Goal: Transaction & Acquisition: Book appointment/travel/reservation

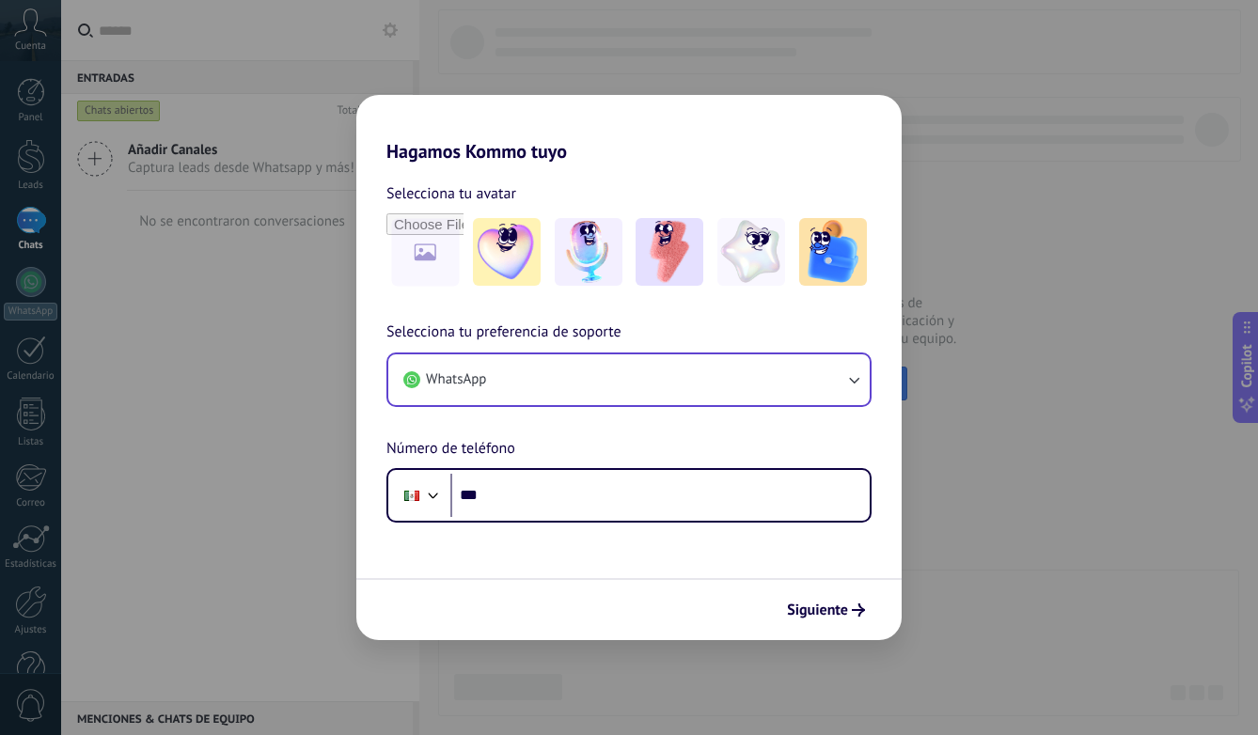
click at [657, 395] on button "WhatsApp" at bounding box center [628, 379] width 481 height 51
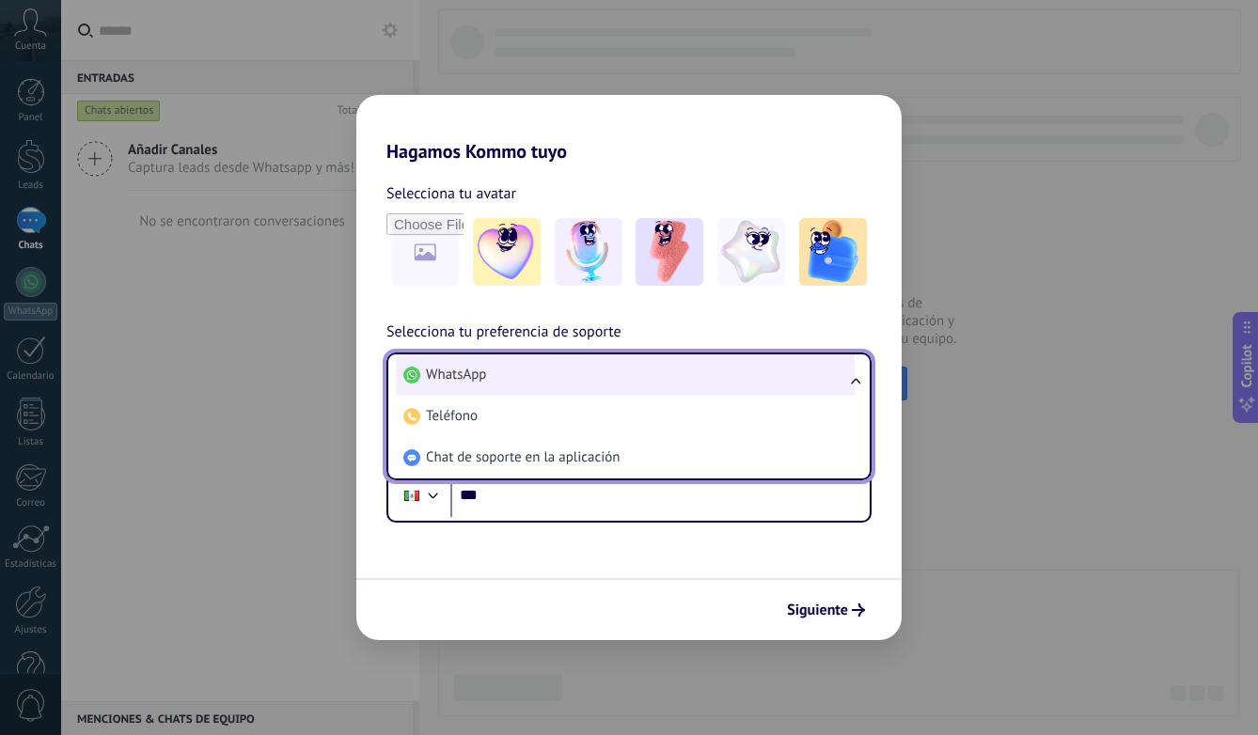
click at [653, 382] on li "WhatsApp" at bounding box center [625, 374] width 459 height 41
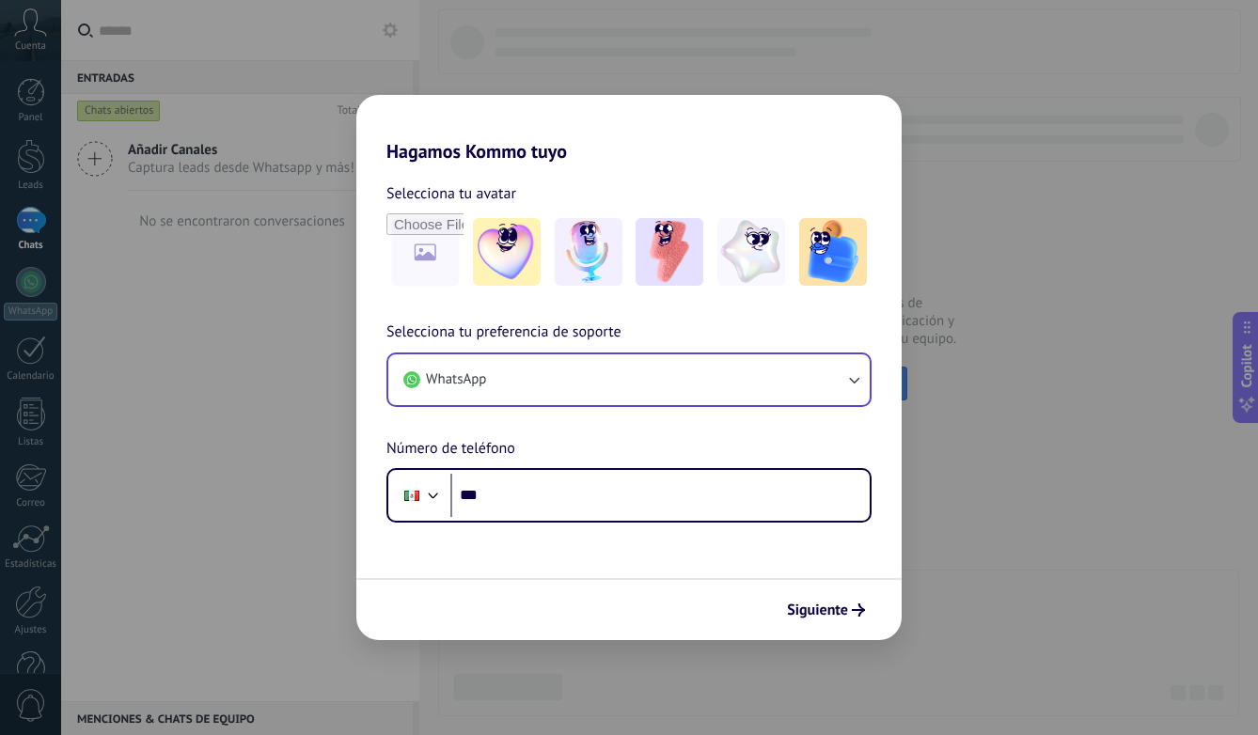
click at [653, 382] on button "WhatsApp" at bounding box center [628, 379] width 481 height 51
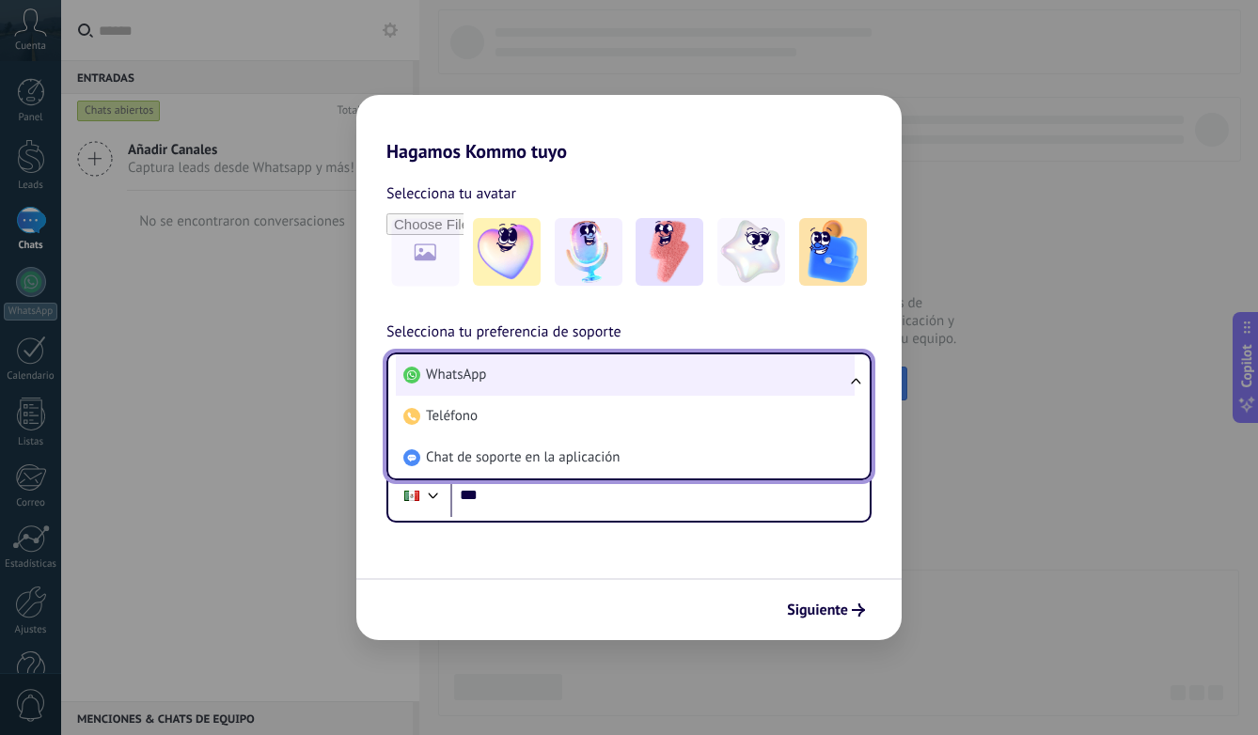
click at [642, 384] on li "WhatsApp" at bounding box center [625, 374] width 459 height 41
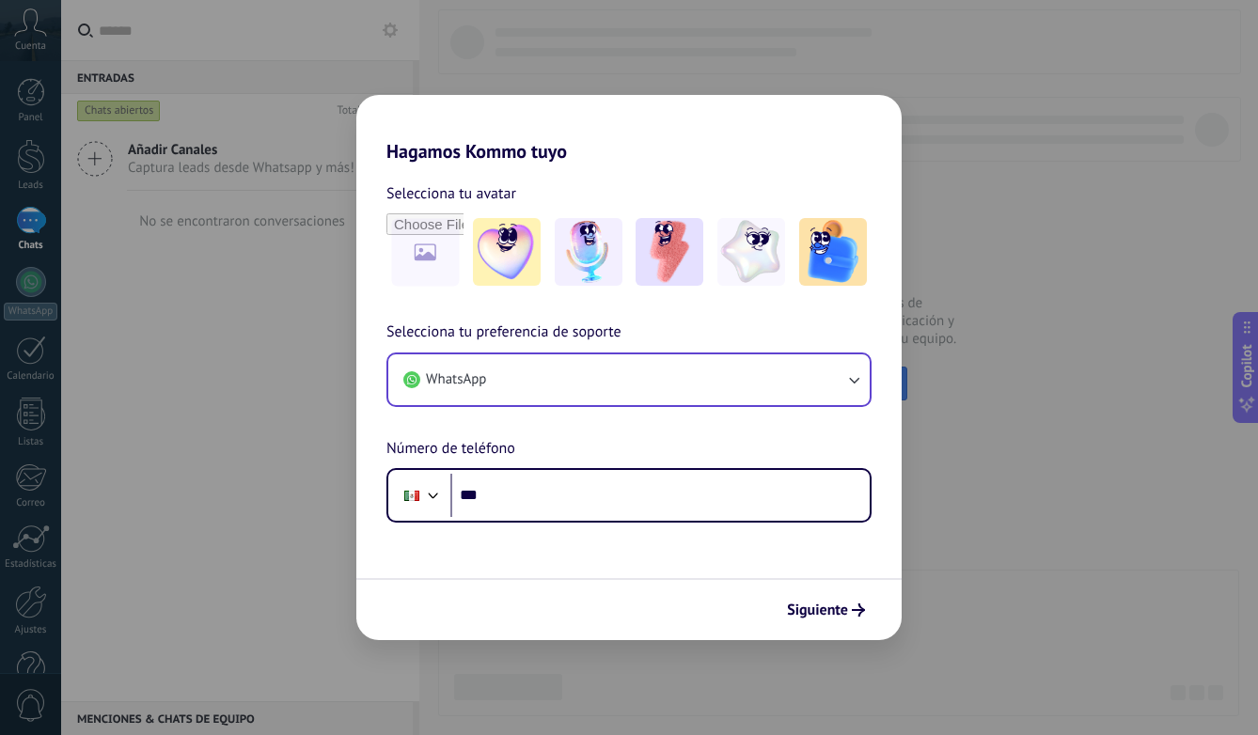
click at [642, 384] on button "WhatsApp" at bounding box center [628, 379] width 481 height 51
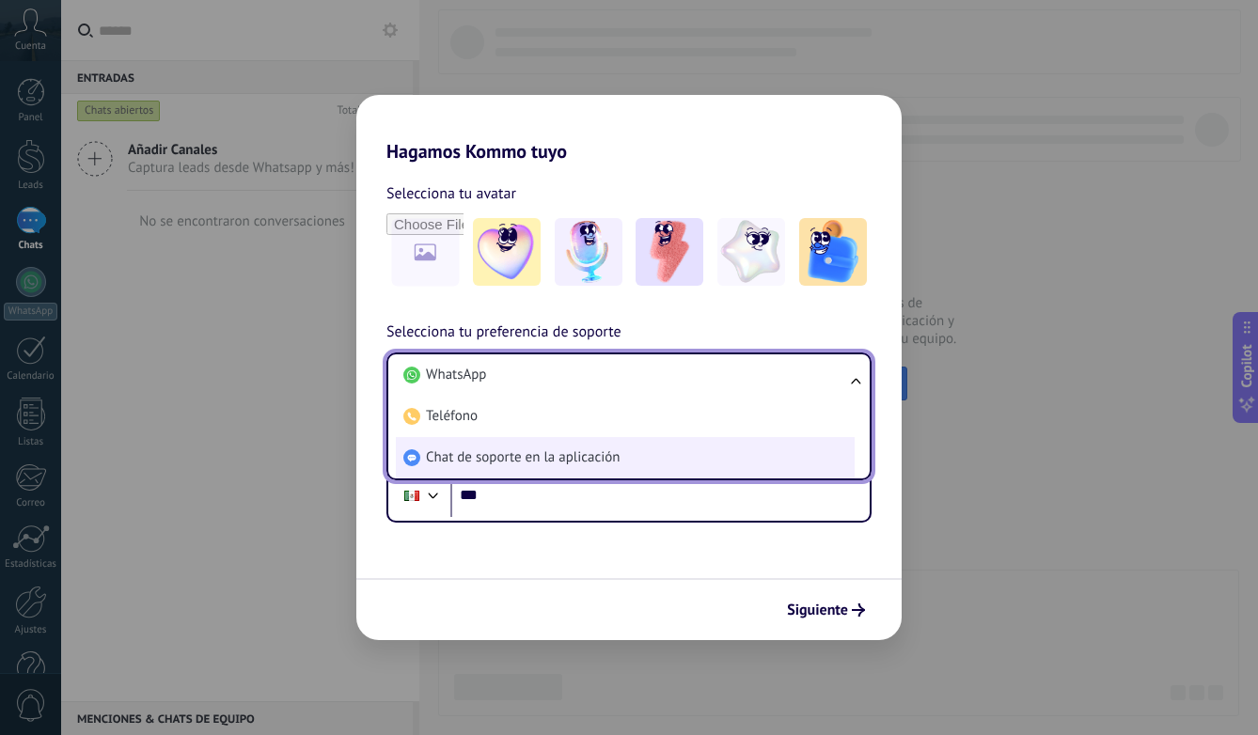
click at [647, 455] on li "Chat de soporte en la aplicación" at bounding box center [625, 457] width 459 height 41
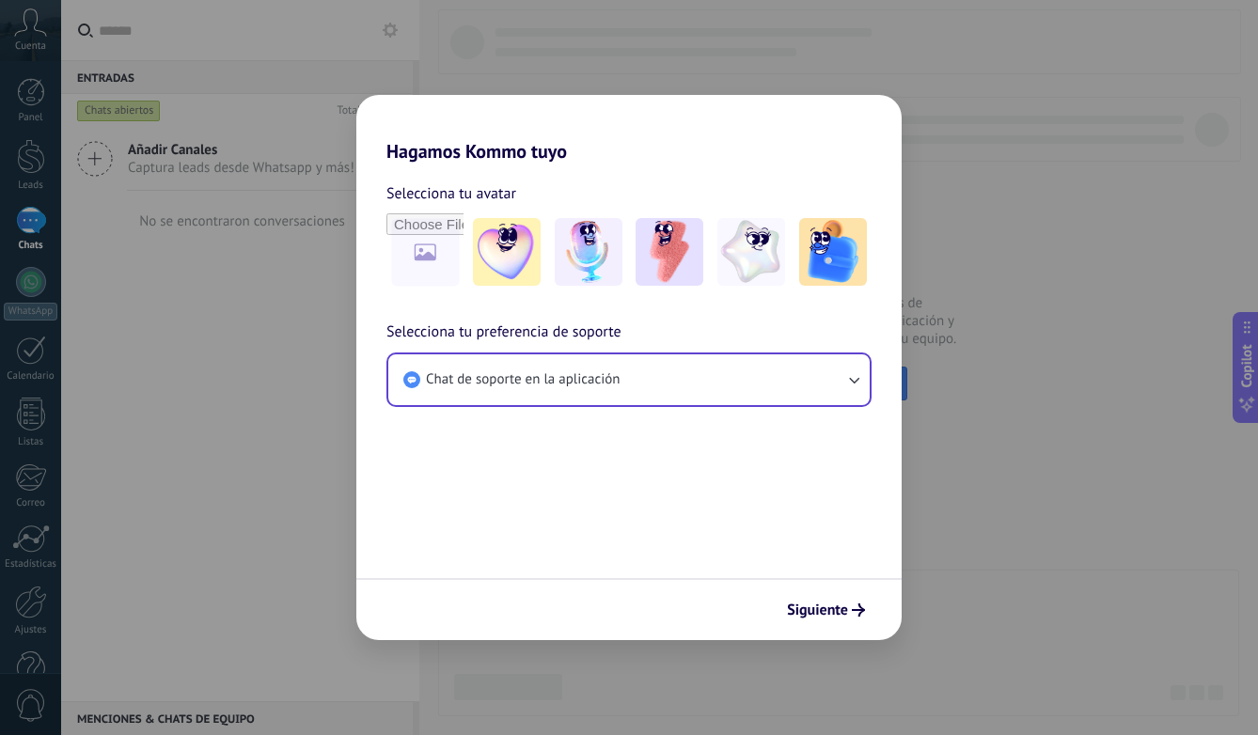
click at [750, 368] on button "Chat de soporte en la aplicación" at bounding box center [628, 379] width 481 height 51
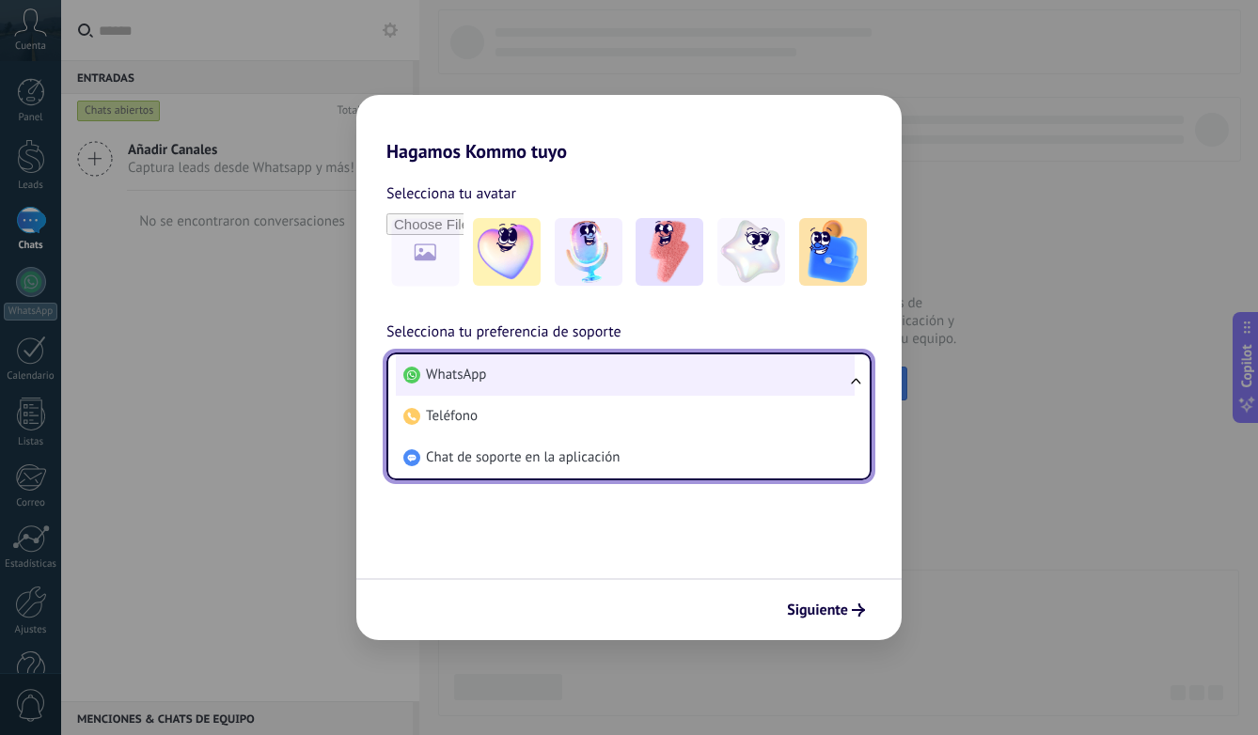
click at [653, 381] on li "WhatsApp" at bounding box center [625, 374] width 459 height 41
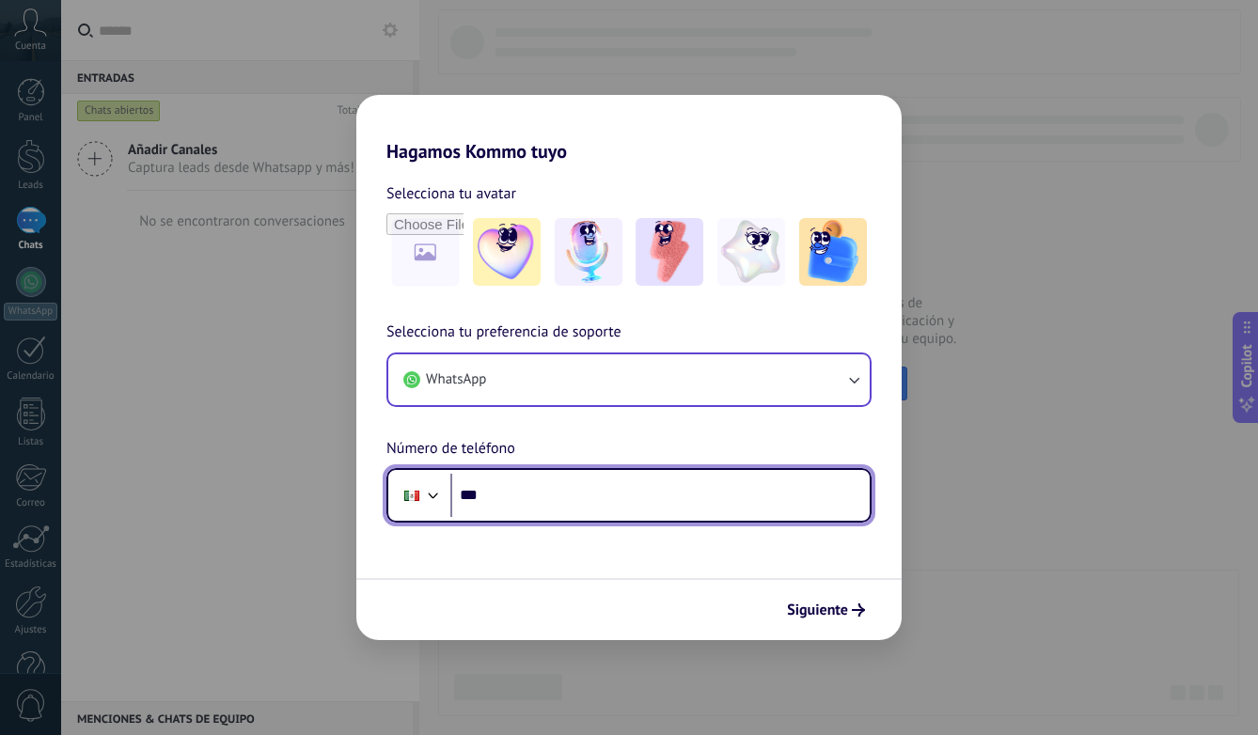
click at [590, 497] on input "***" at bounding box center [659, 495] width 419 height 43
type input "**********"
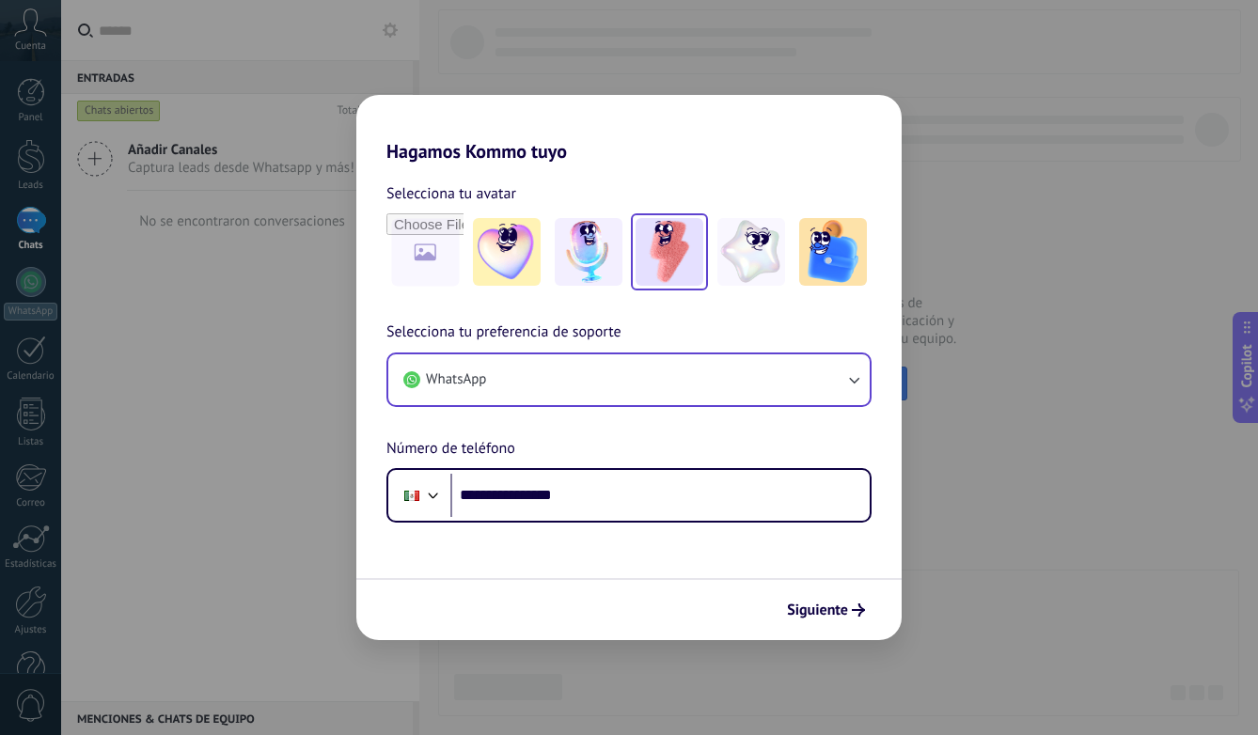
click at [654, 251] on img at bounding box center [670, 252] width 68 height 68
click at [834, 617] on span "Siguiente" at bounding box center [817, 610] width 61 height 13
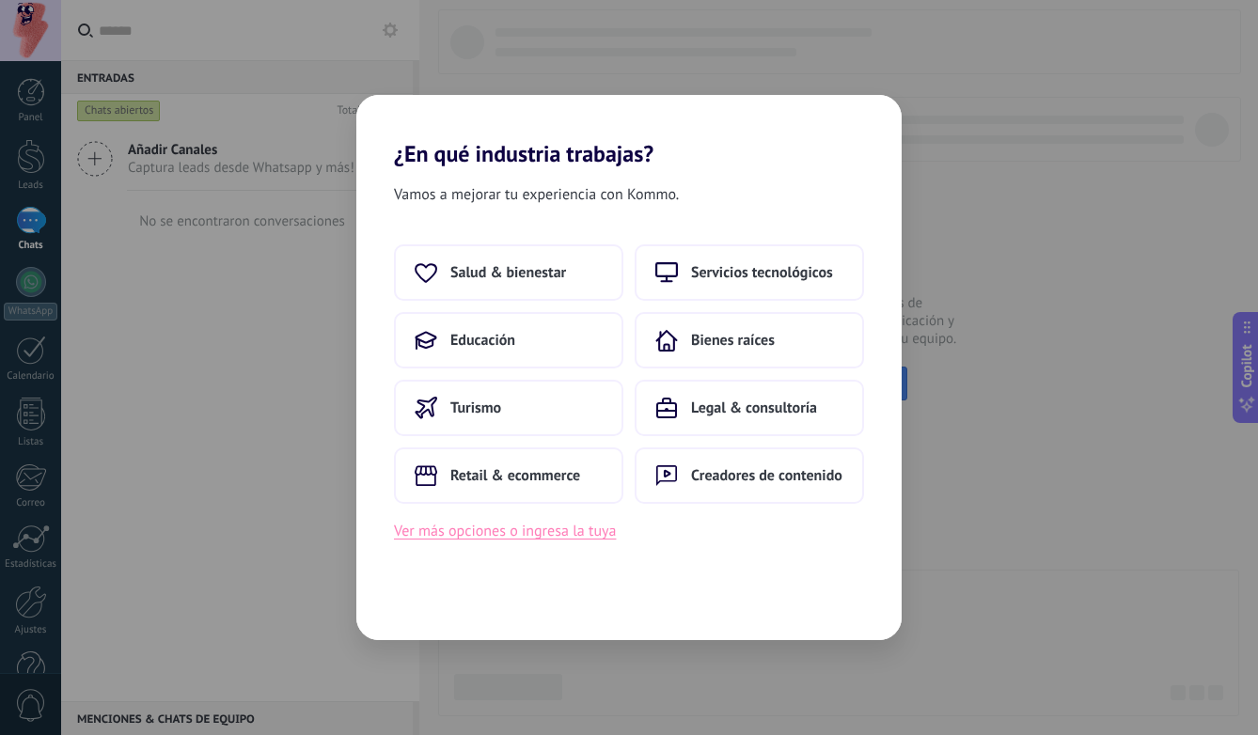
click at [532, 533] on button "Ver más opciones o ingresa la tuya" at bounding box center [505, 531] width 222 height 24
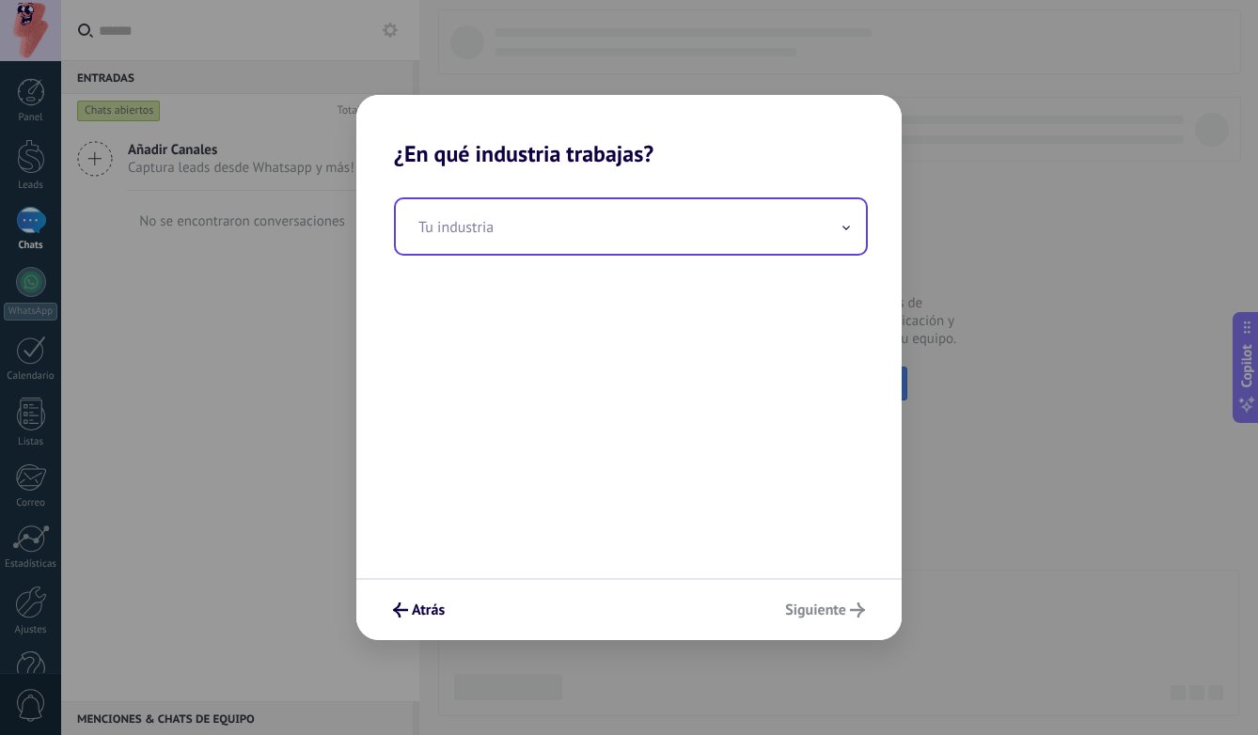
click at [562, 239] on input "text" at bounding box center [631, 226] width 470 height 55
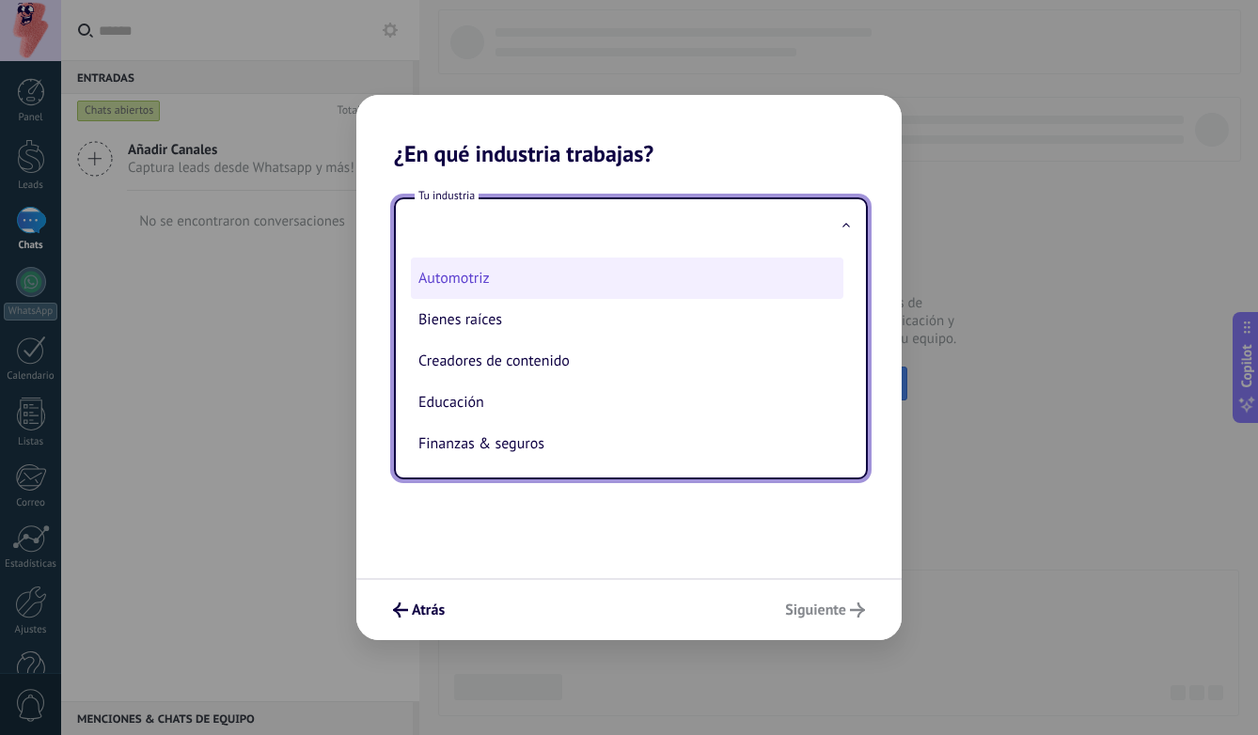
click at [527, 280] on li "Automotriz" at bounding box center [627, 278] width 433 height 41
type input "**********"
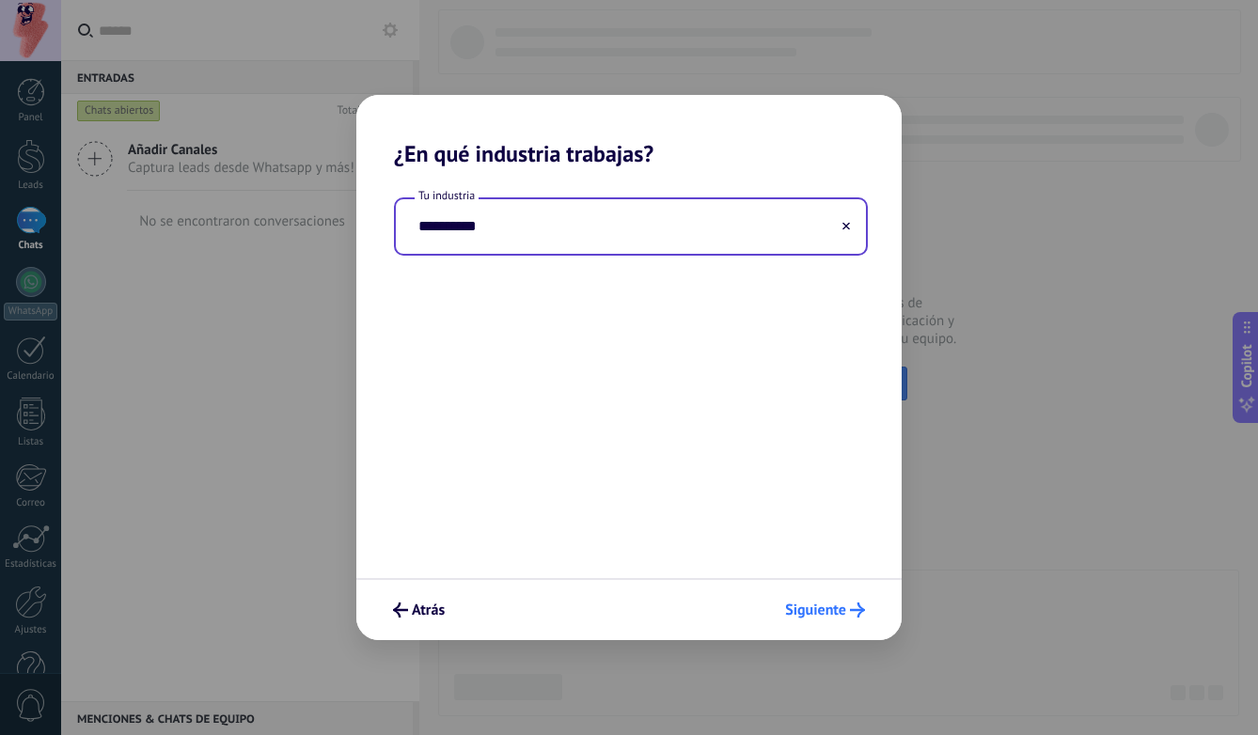
click at [834, 612] on span "Siguiente" at bounding box center [815, 610] width 61 height 13
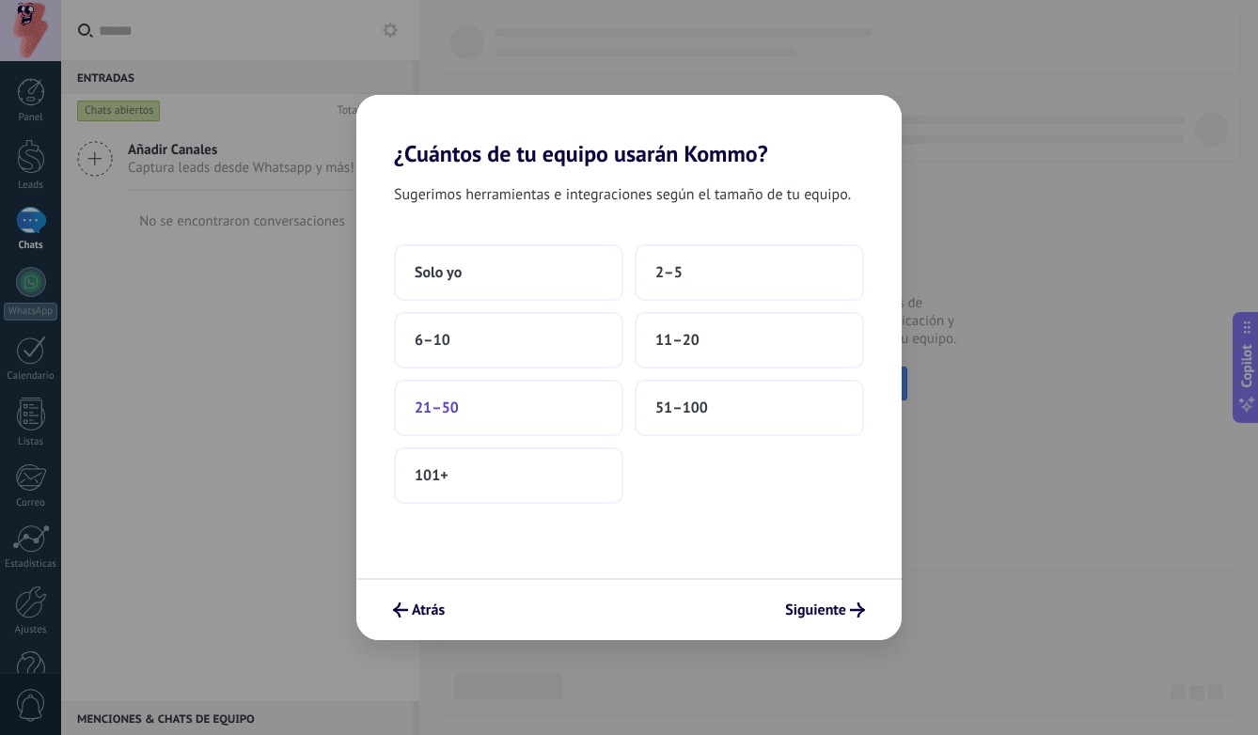
click at [526, 398] on button "21–50" at bounding box center [508, 408] width 229 height 56
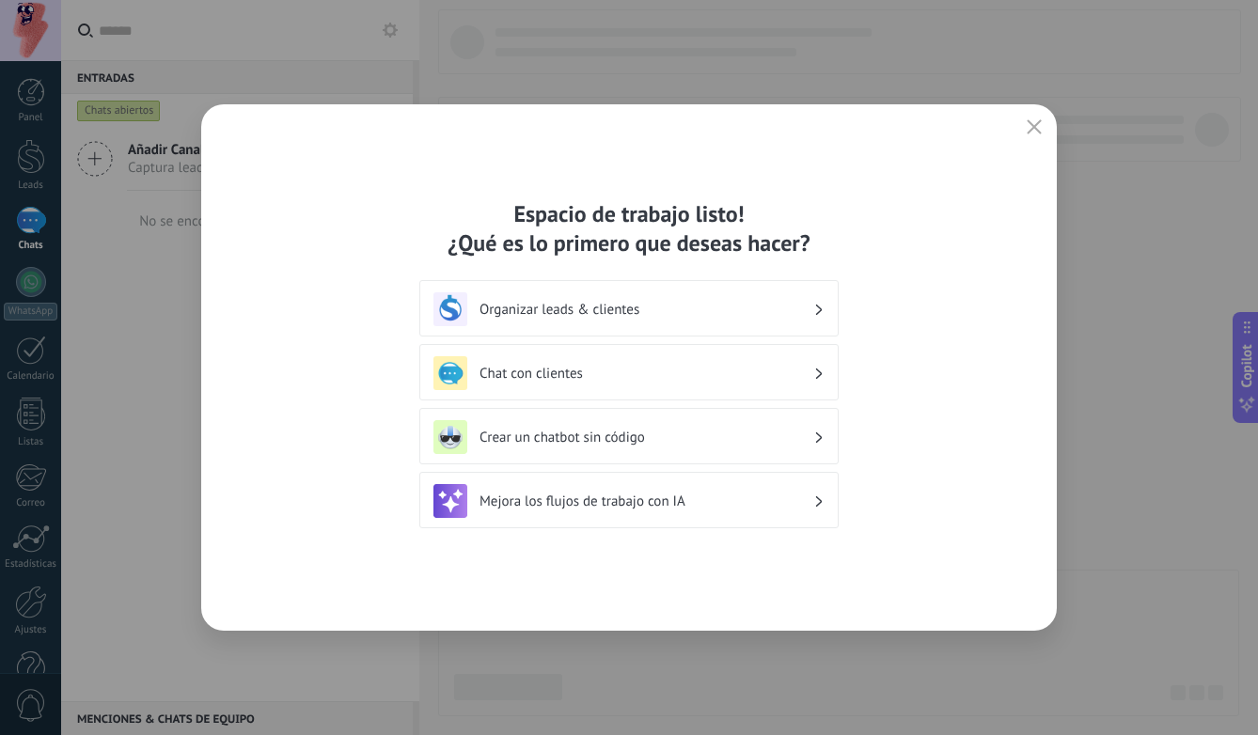
click at [735, 311] on h3 "Organizar leads & clientes" at bounding box center [647, 310] width 334 height 18
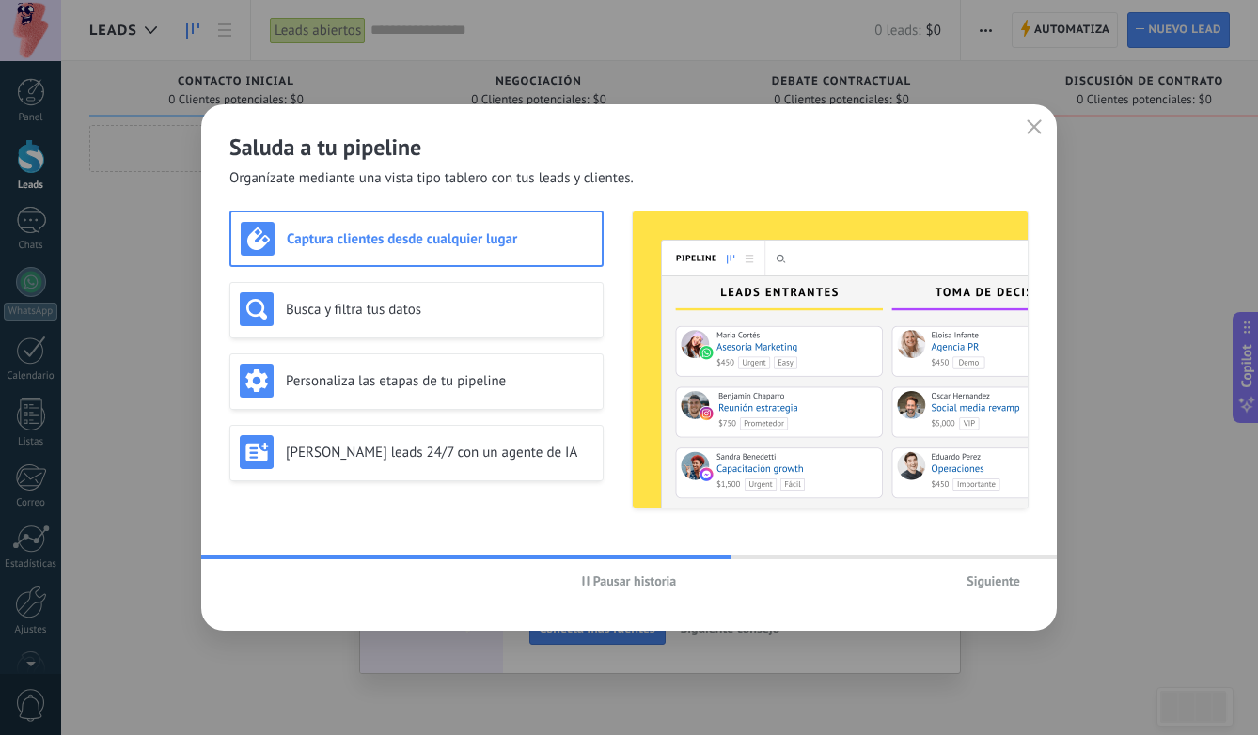
click at [979, 575] on span "Siguiente" at bounding box center [994, 580] width 54 height 13
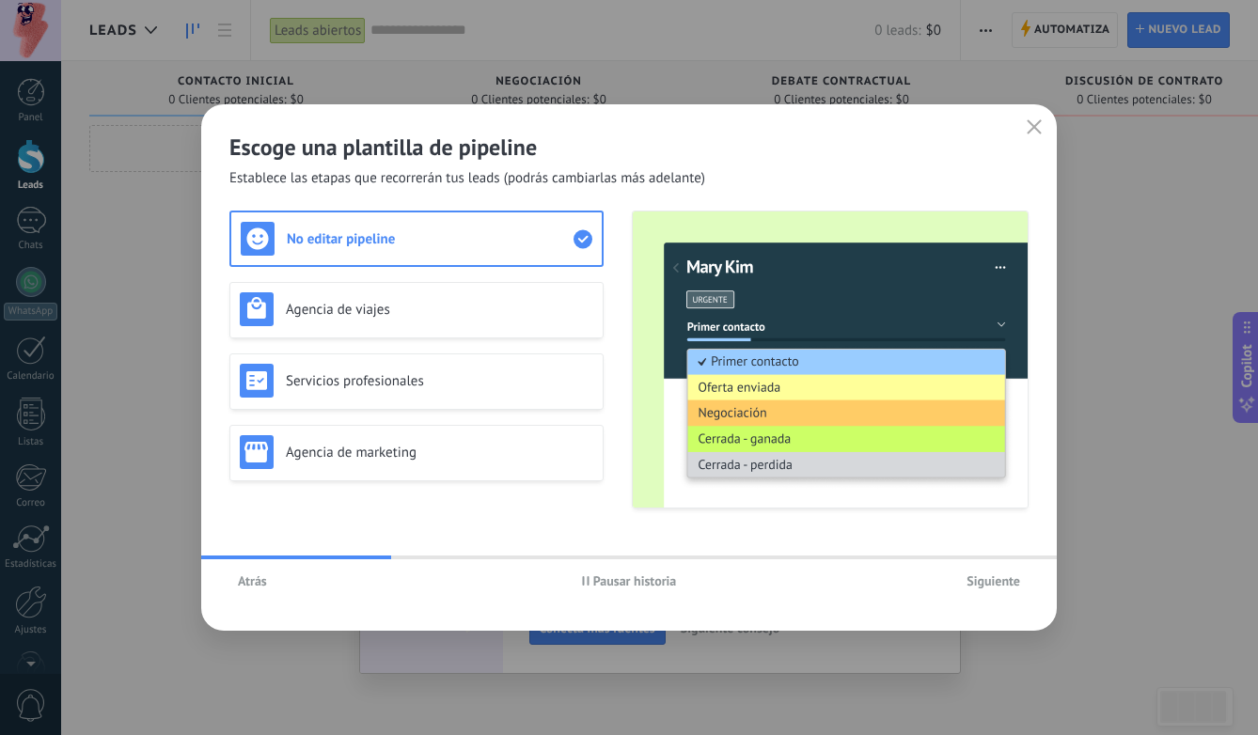
click at [248, 576] on span "Atrás" at bounding box center [252, 580] width 29 height 13
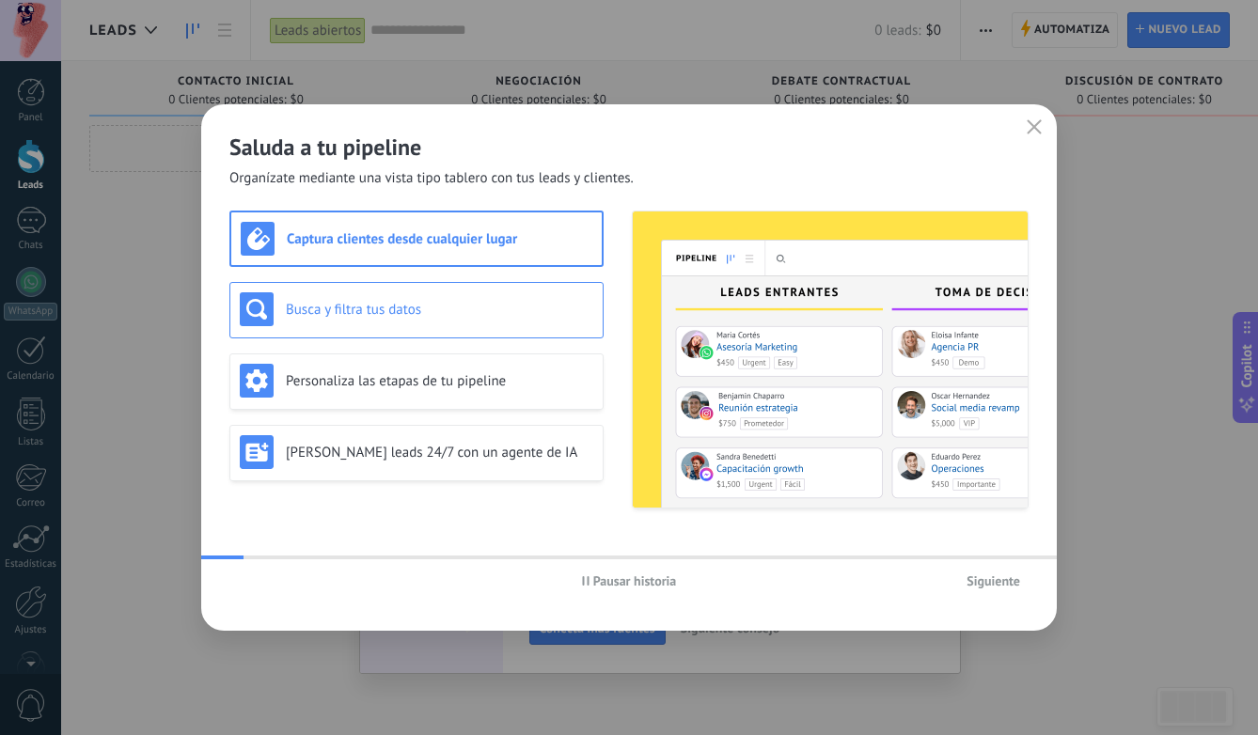
click at [361, 297] on div "Busca y filtra tus datos" at bounding box center [417, 309] width 354 height 34
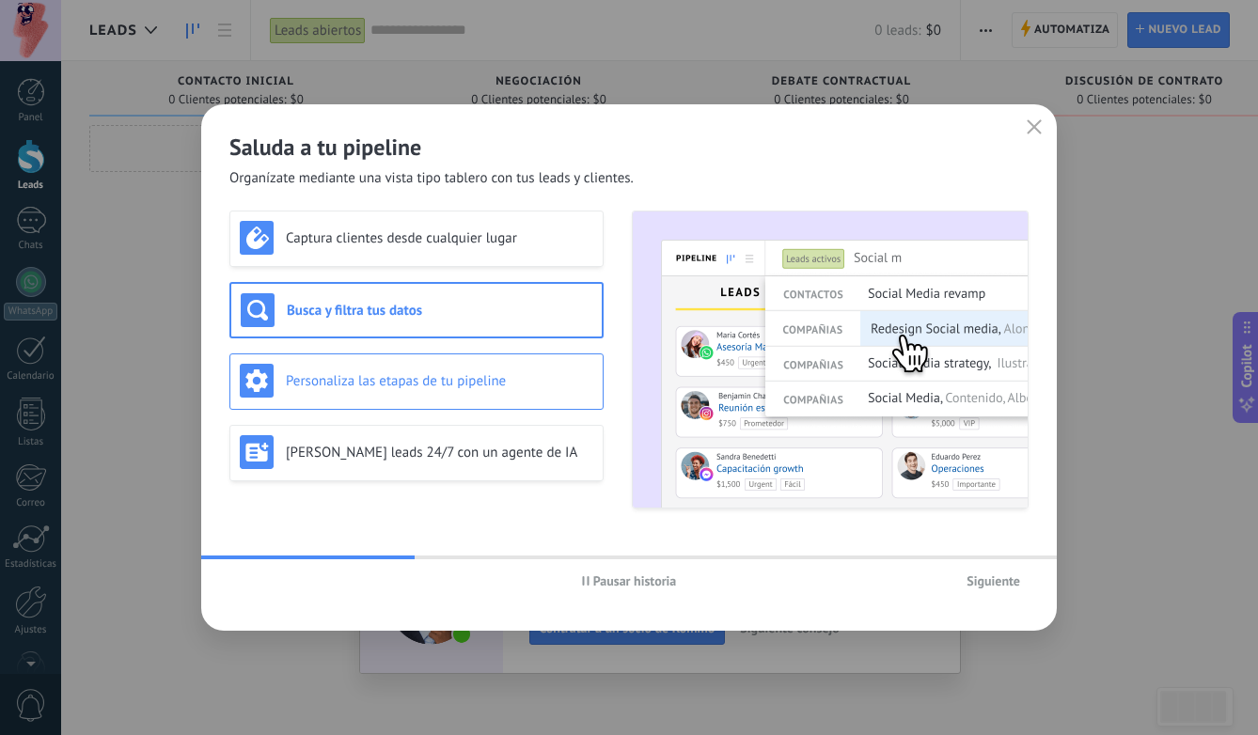
click at [400, 354] on div "Personaliza las etapas de tu pipeline" at bounding box center [416, 382] width 374 height 56
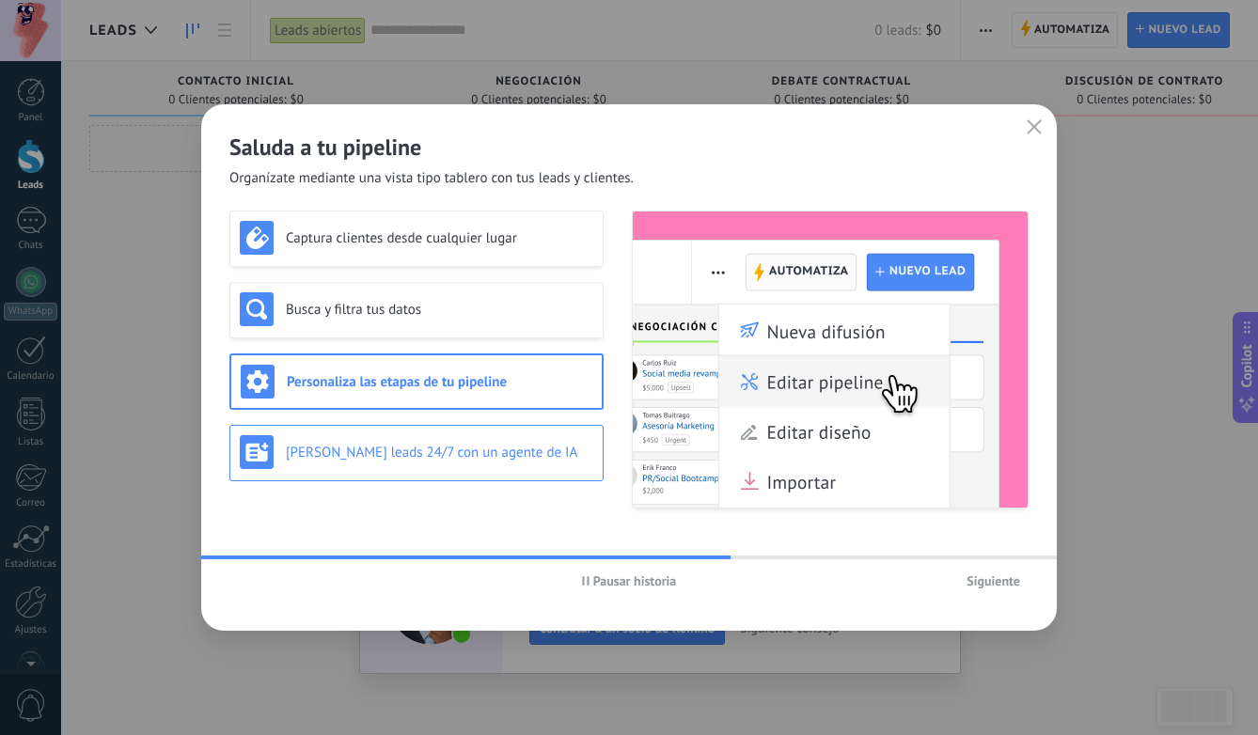
click at [424, 448] on h3 "[PERSON_NAME] leads 24/7 con un agente de IA" at bounding box center [439, 453] width 307 height 18
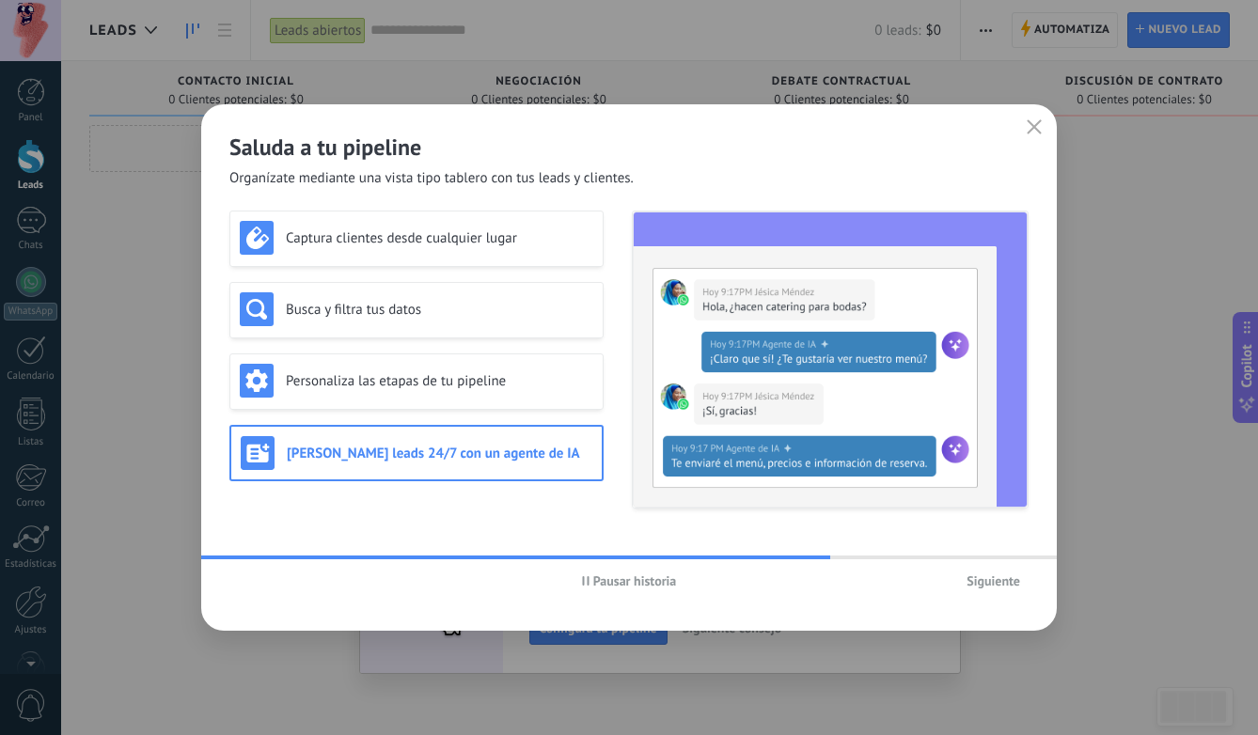
click at [984, 576] on span "Siguiente" at bounding box center [994, 580] width 54 height 13
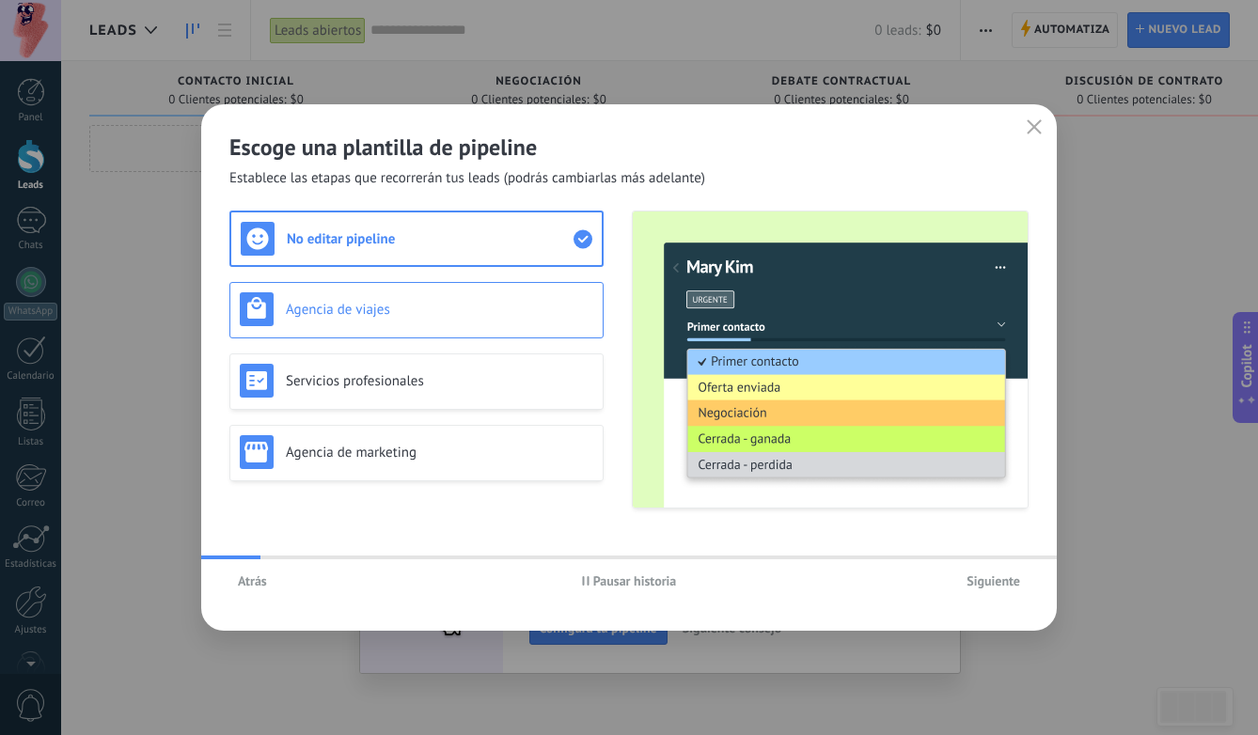
click at [452, 307] on h3 "Agencia de viajes" at bounding box center [439, 310] width 307 height 18
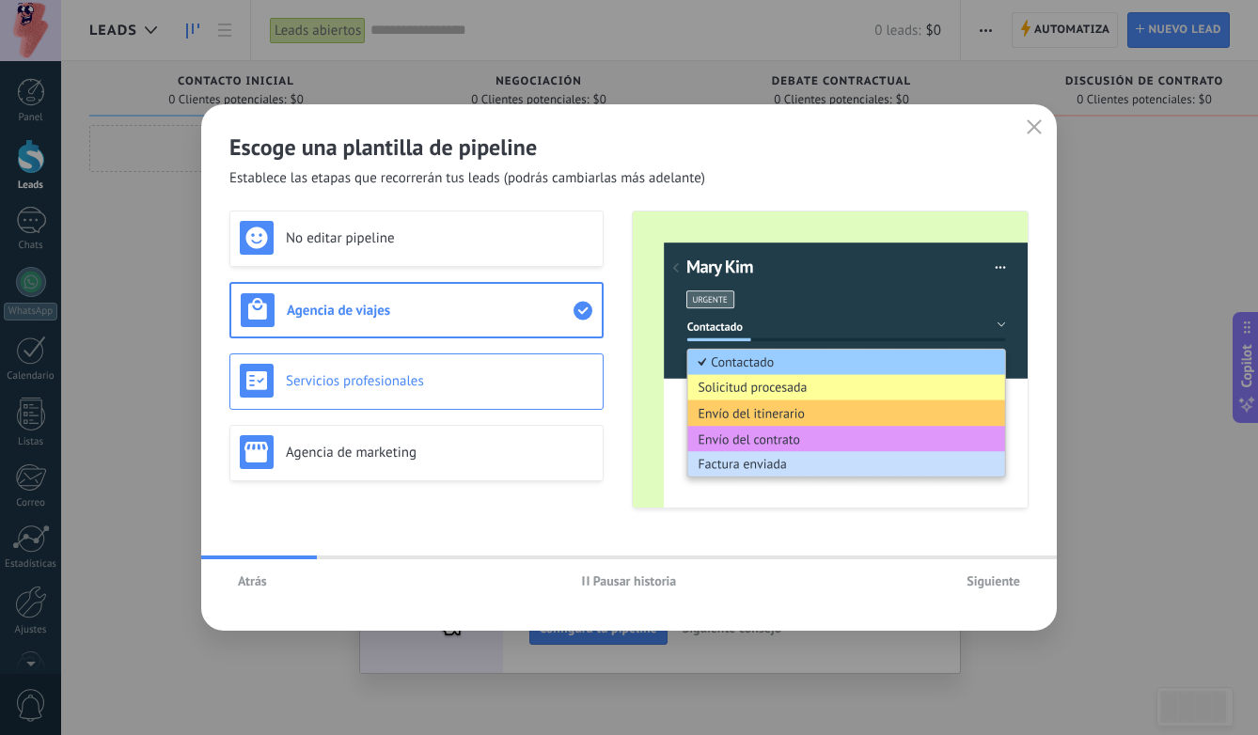
click at [448, 386] on h3 "Servicios profesionales" at bounding box center [439, 381] width 307 height 18
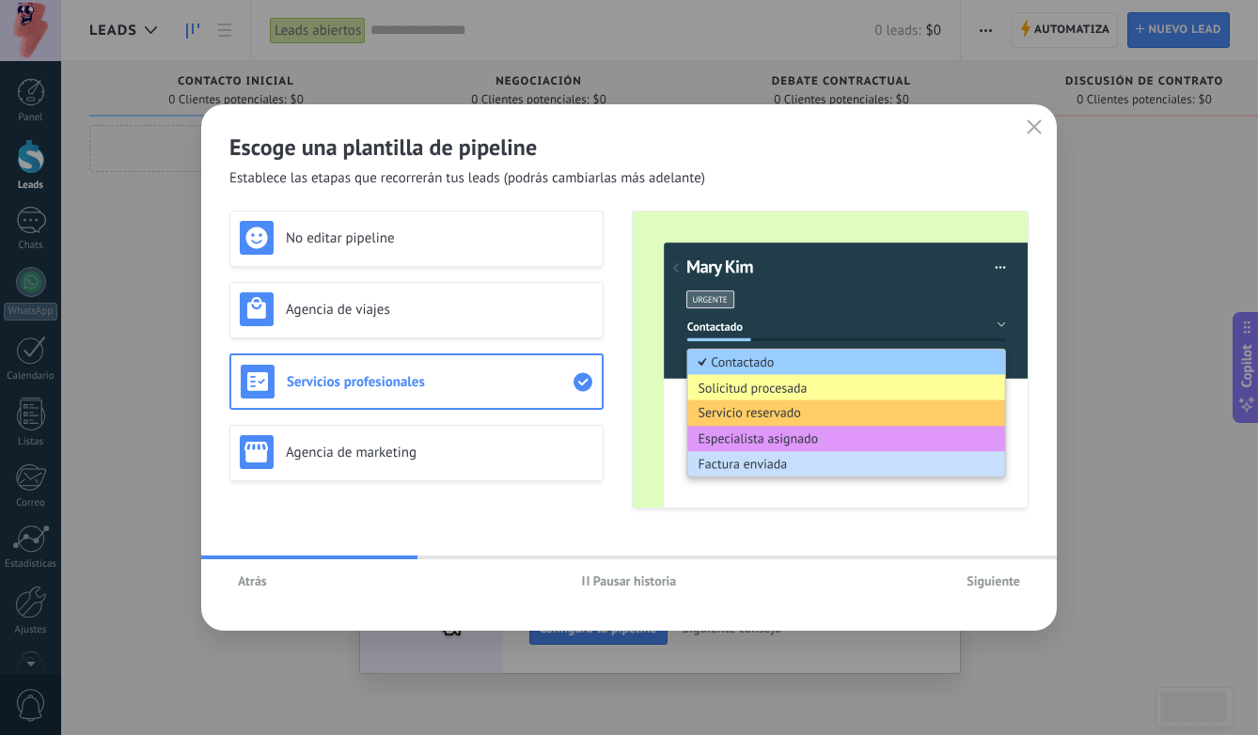
click at [1010, 584] on span "Siguiente" at bounding box center [994, 580] width 54 height 13
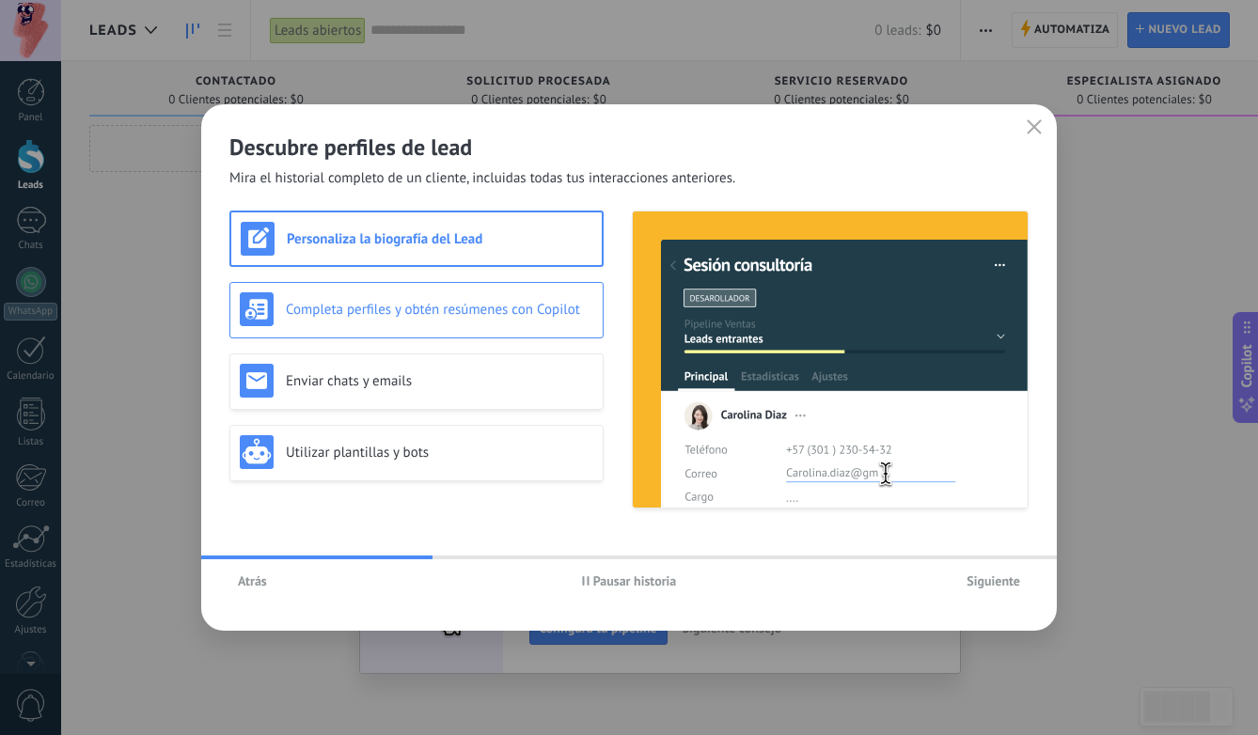
click at [515, 321] on div "Completa perfiles y obtén resúmenes con Copilot" at bounding box center [417, 309] width 354 height 34
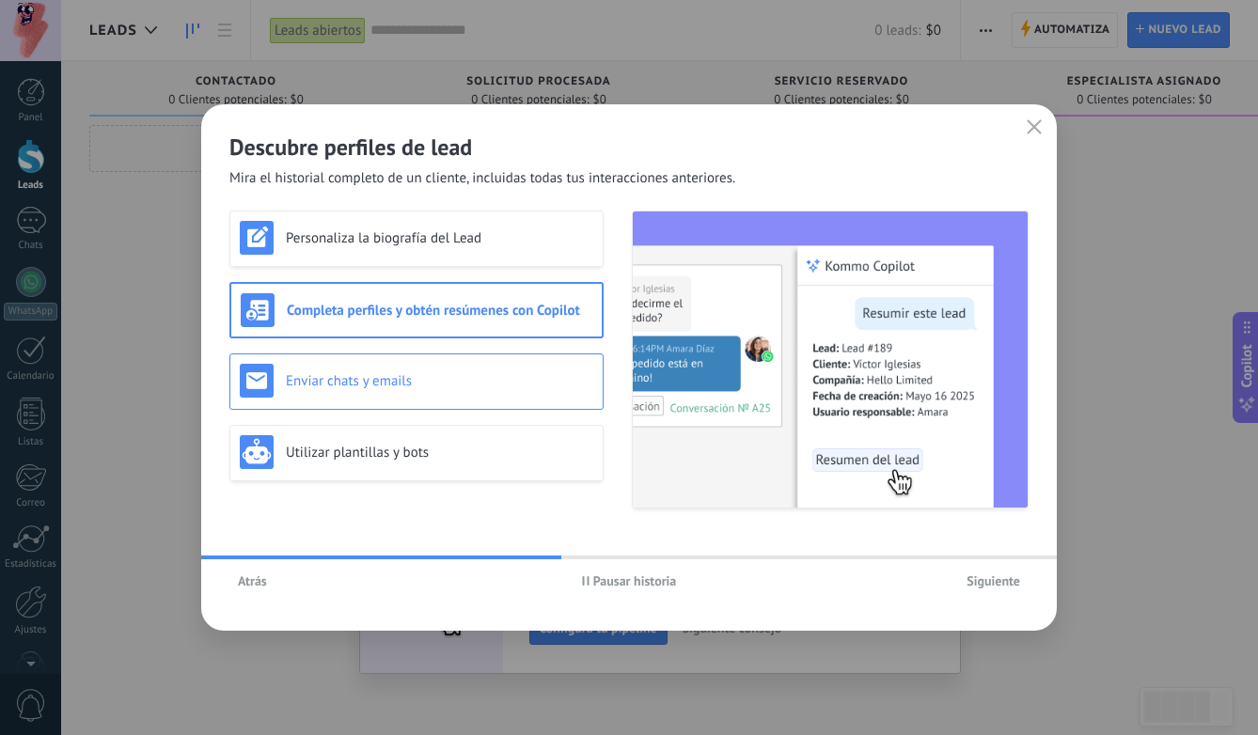
click at [507, 369] on div "Enviar chats y emails" at bounding box center [417, 381] width 354 height 34
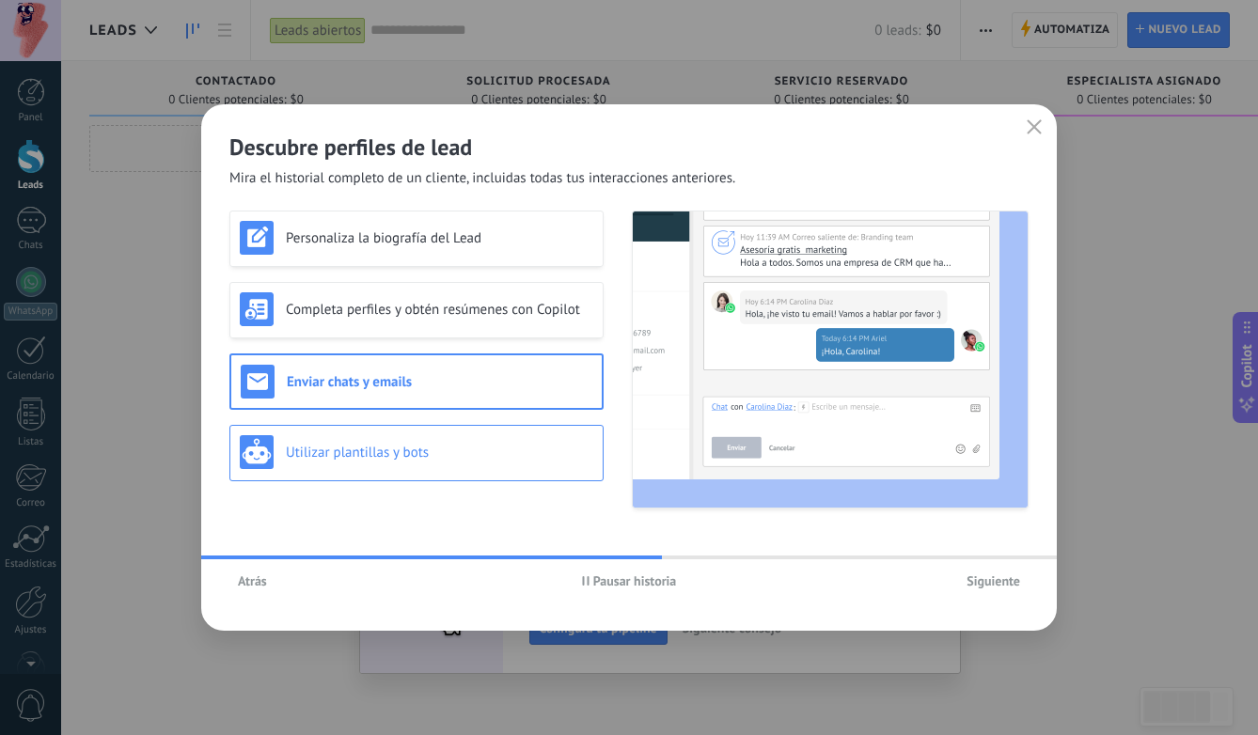
click at [508, 453] on h3 "Utilizar plantillas y bots" at bounding box center [439, 453] width 307 height 18
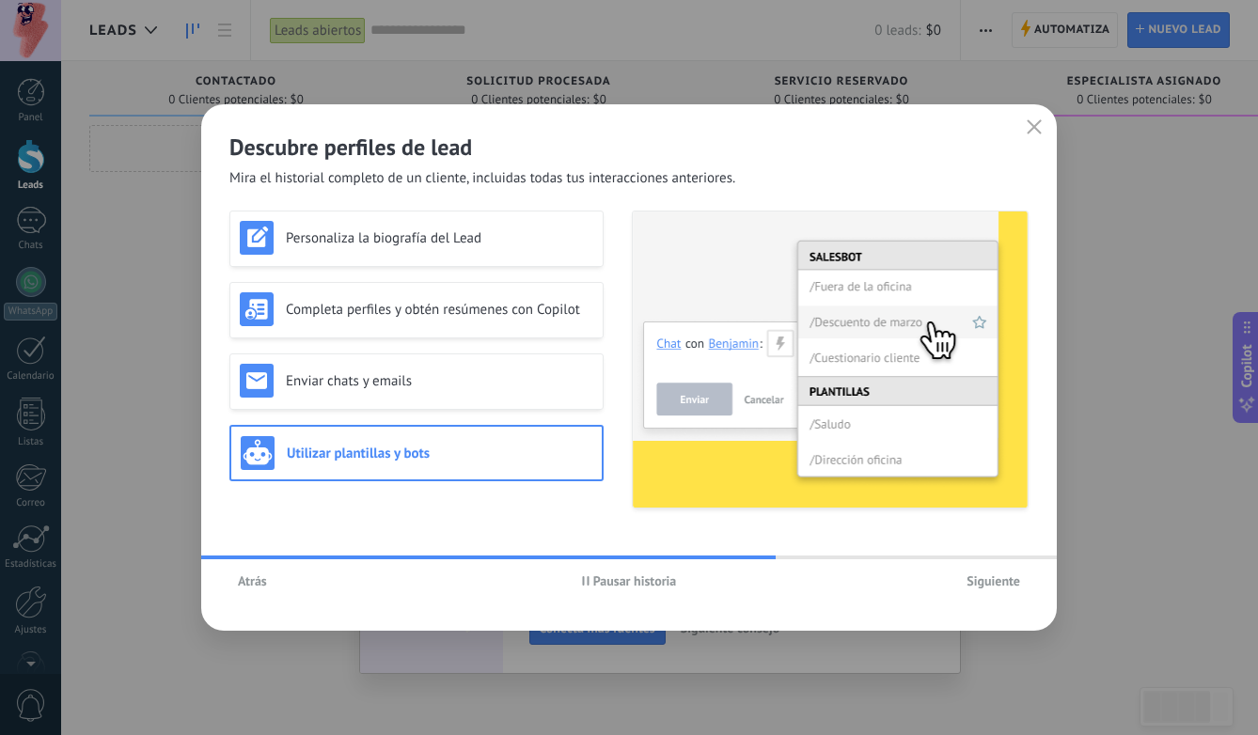
click at [1002, 581] on span "Siguiente" at bounding box center [994, 580] width 54 height 13
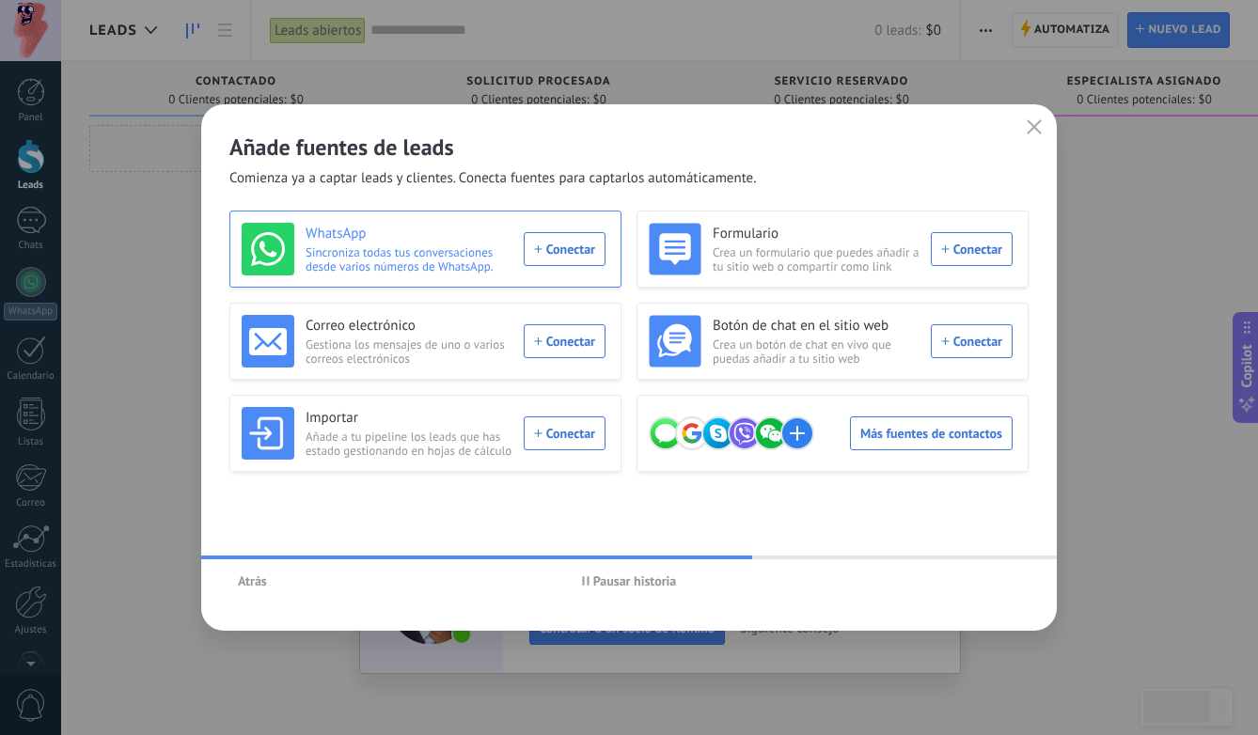
click at [571, 255] on div "WhatsApp Sincroniza todas tus conversaciones desde varios números de WhatsApp. …" at bounding box center [424, 249] width 364 height 53
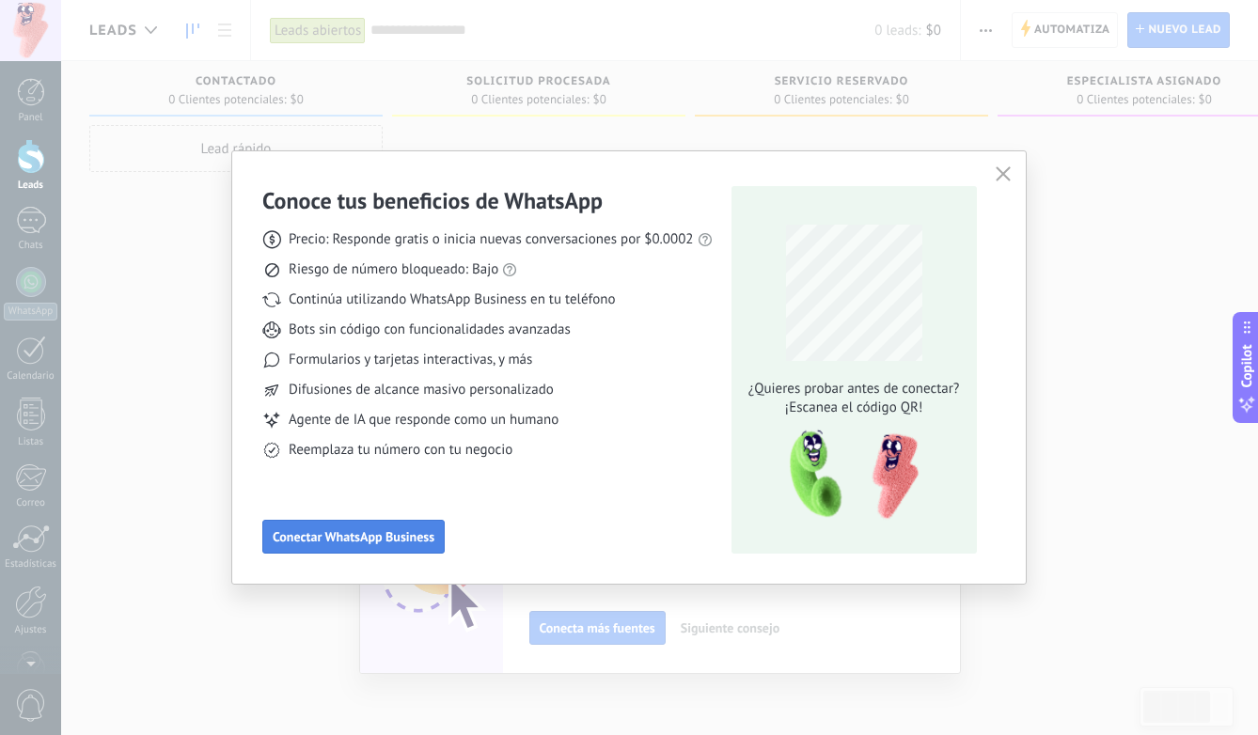
click at [372, 536] on span "Conectar WhatsApp Business" at bounding box center [354, 536] width 162 height 13
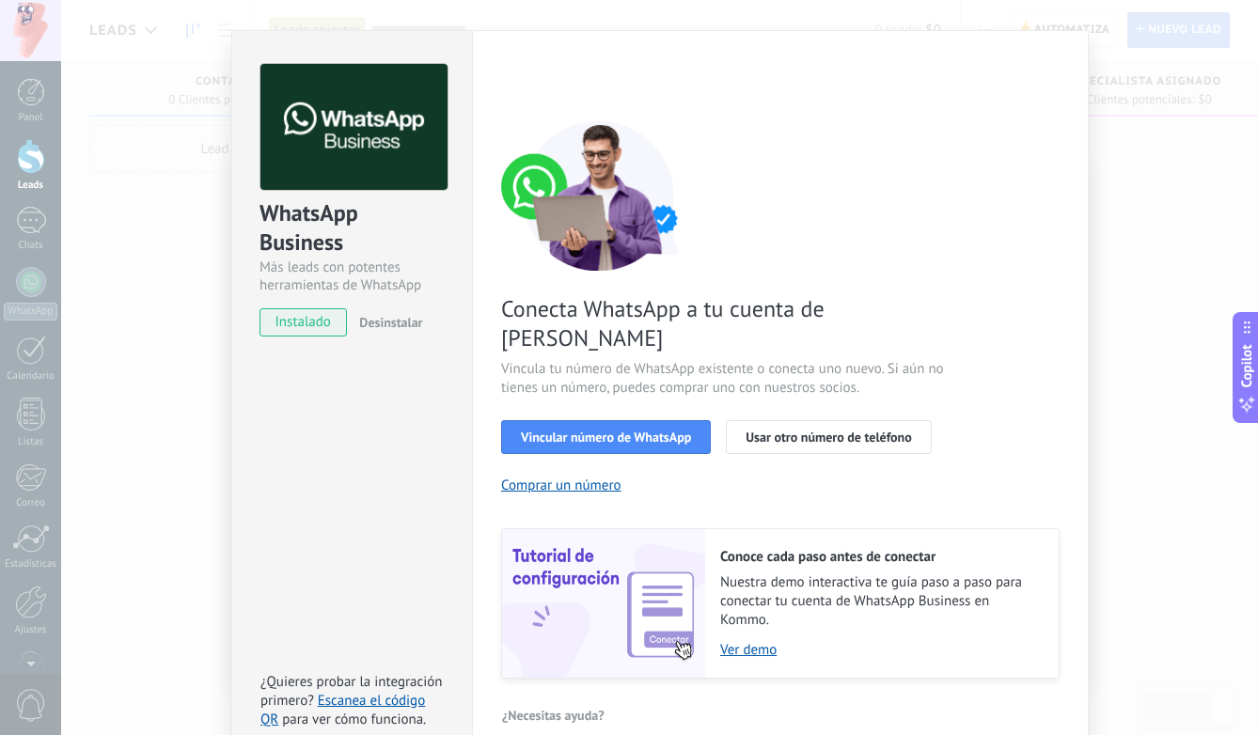
scroll to position [56, 0]
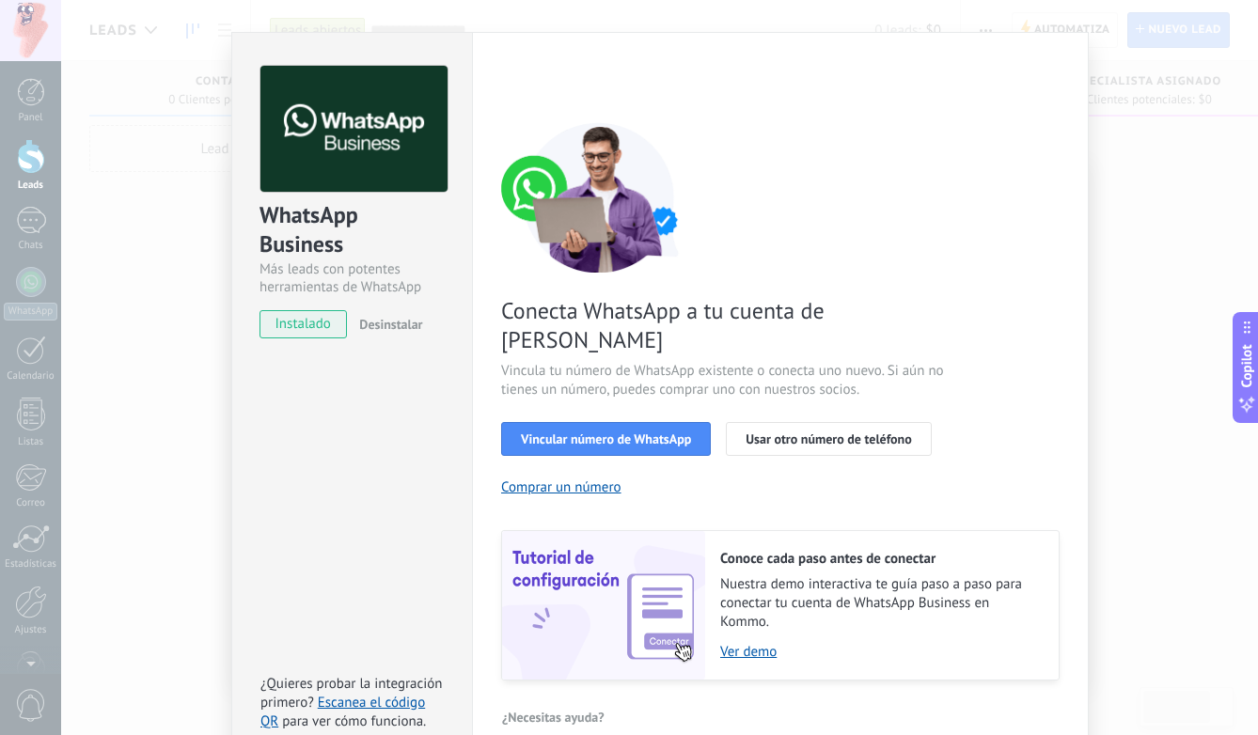
click at [1136, 162] on div "WhatsApp Business Más leads con potentes herramientas de WhatsApp instalado Des…" at bounding box center [659, 367] width 1197 height 735
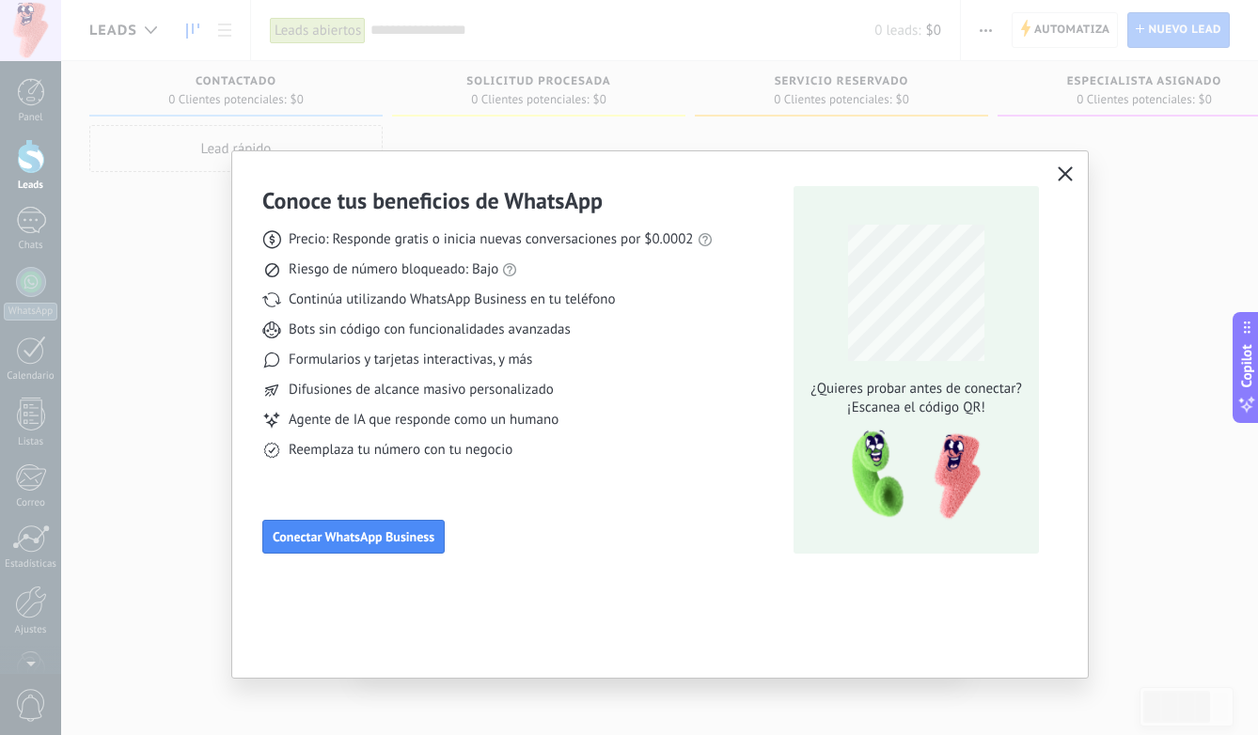
click at [1058, 173] on icon "button" at bounding box center [1065, 173] width 15 height 15
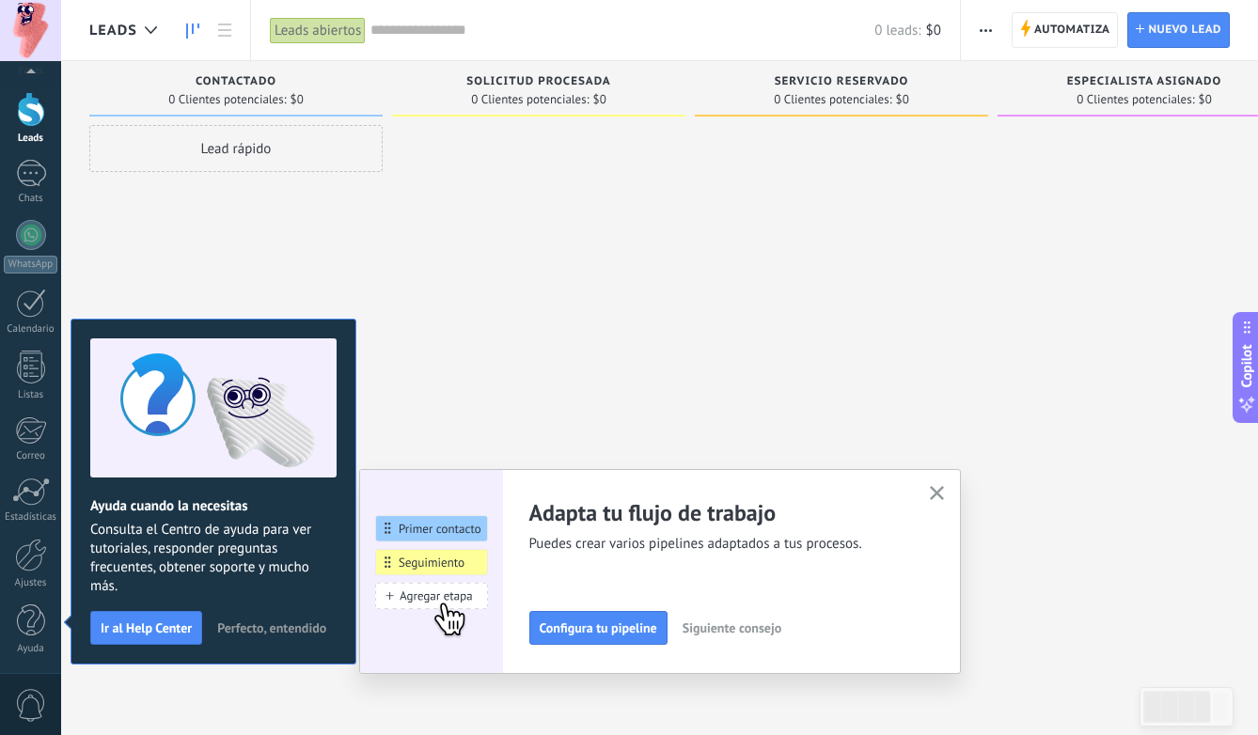
click at [259, 630] on span "Perfecto, entendido" at bounding box center [271, 627] width 109 height 13
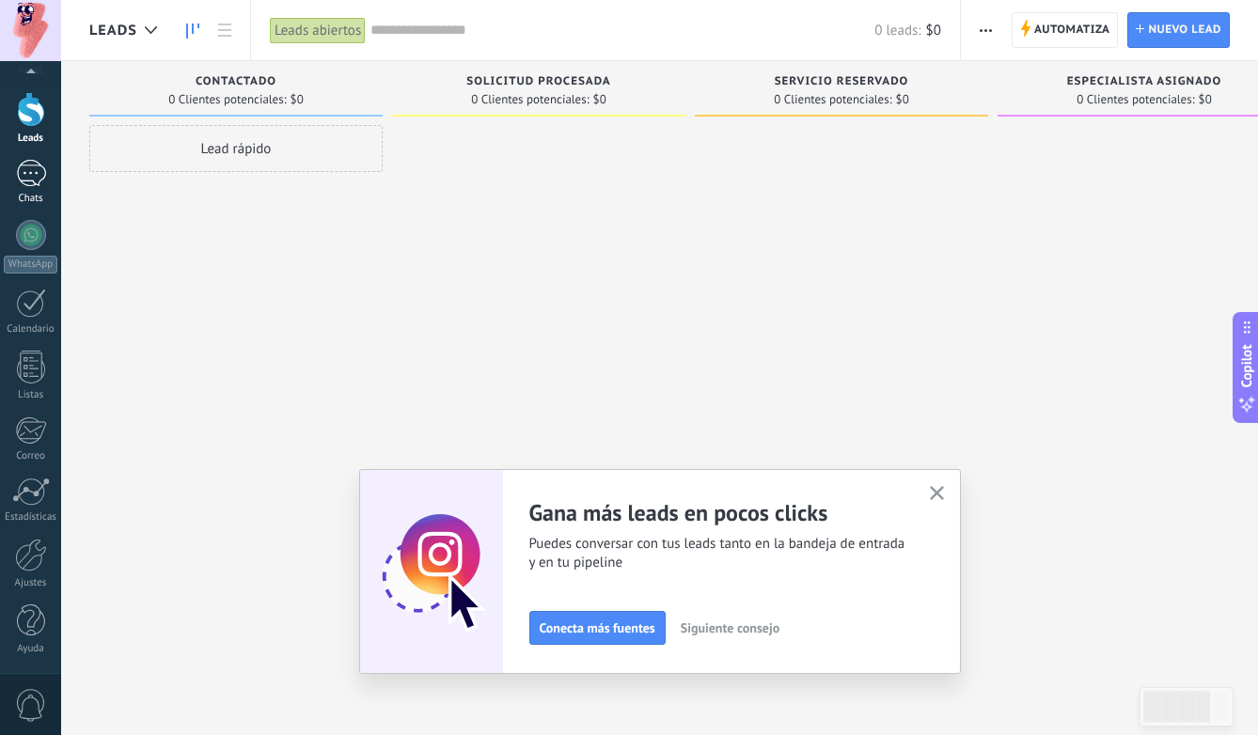
click at [35, 182] on div at bounding box center [31, 173] width 30 height 27
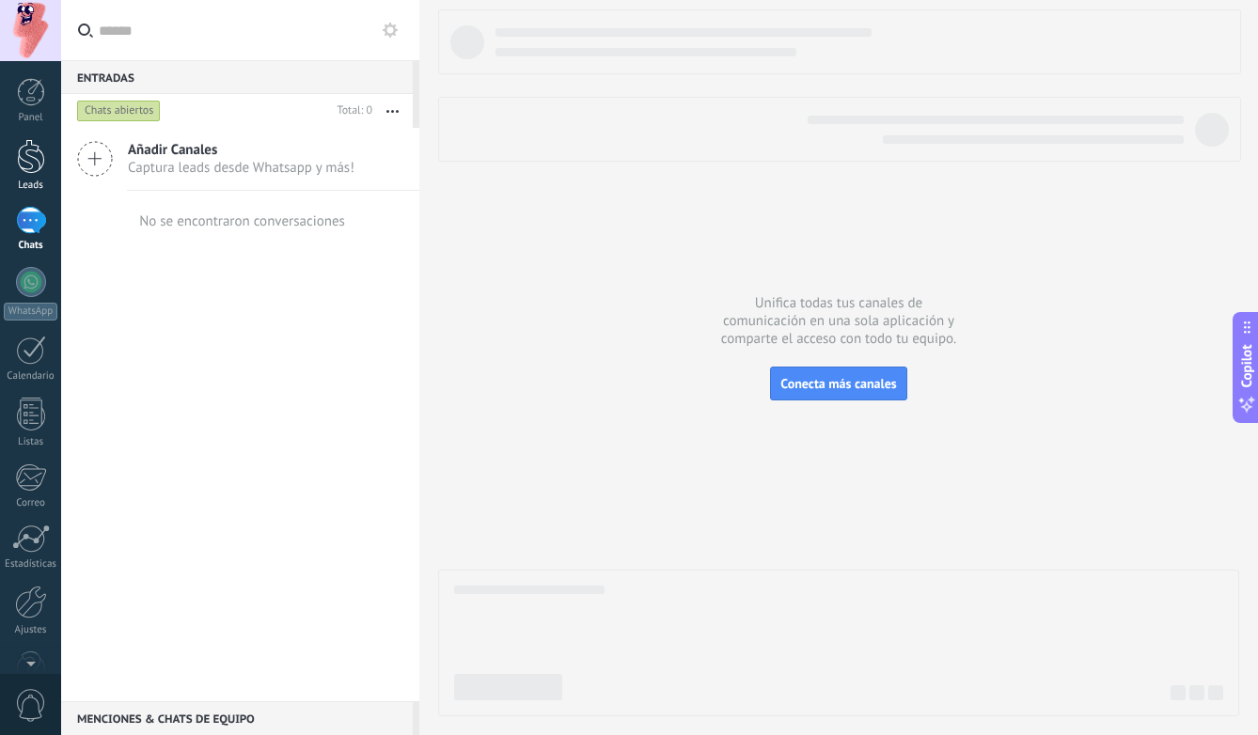
click at [32, 158] on div at bounding box center [31, 156] width 28 height 35
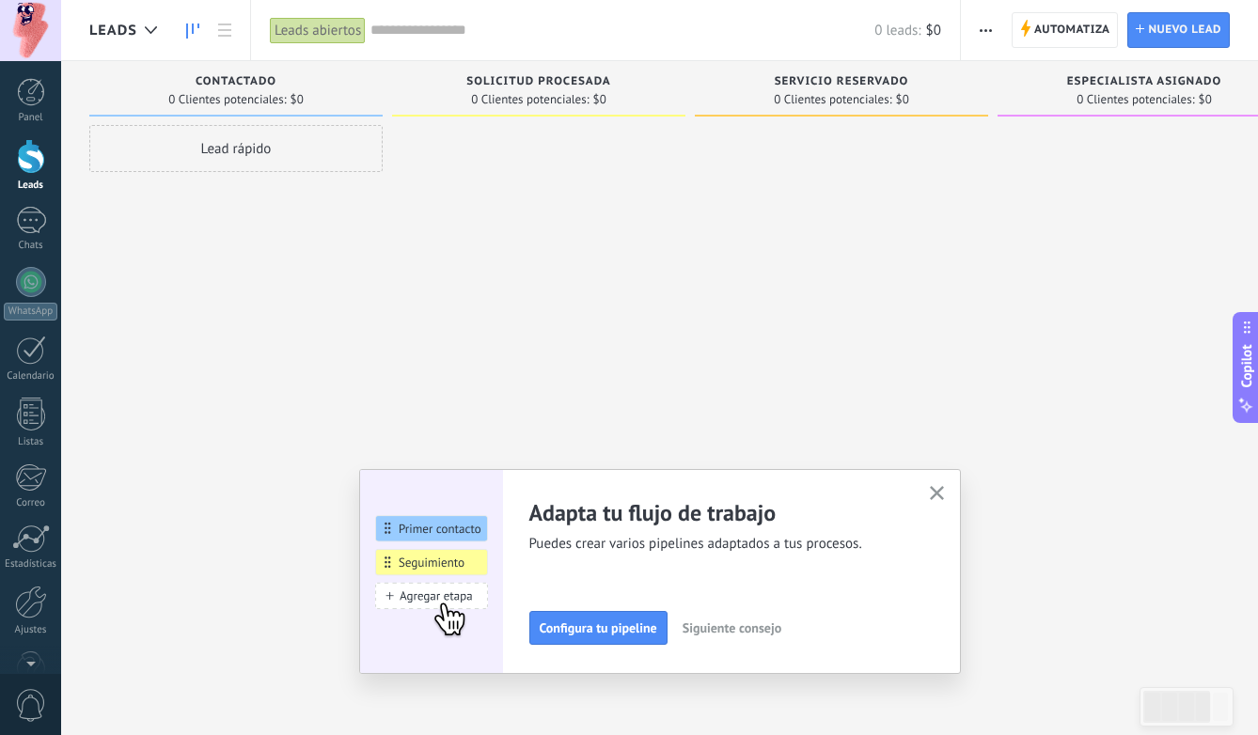
click at [251, 153] on div "Lead rápido" at bounding box center [235, 148] width 293 height 47
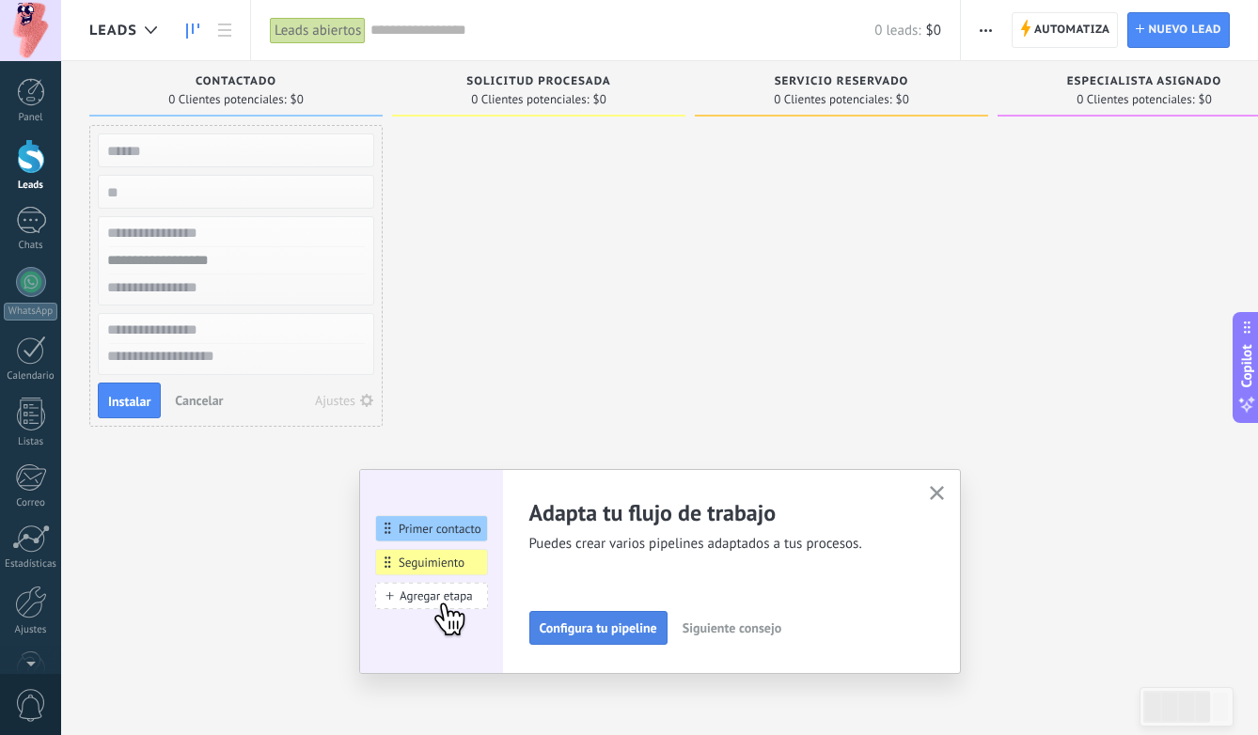
click at [542, 624] on span "Configura tu pipeline" at bounding box center [599, 627] width 118 height 13
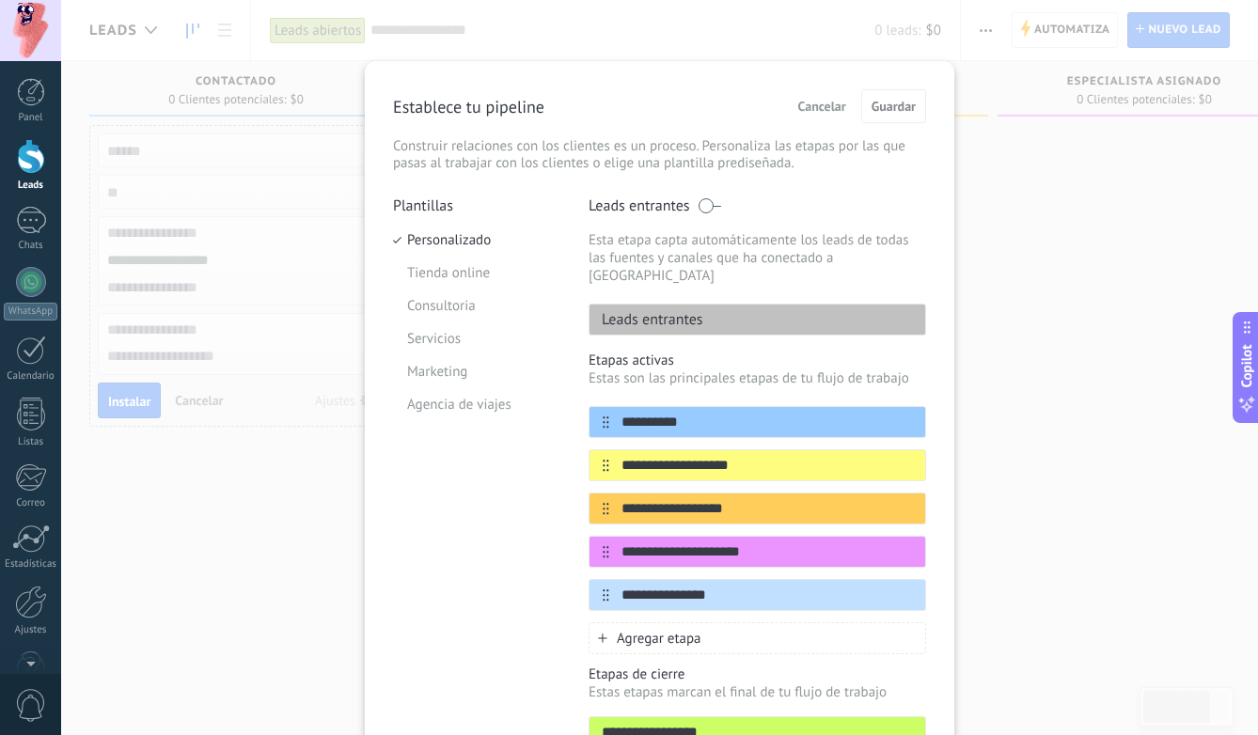
click at [830, 102] on span "Cancelar" at bounding box center [822, 106] width 48 height 13
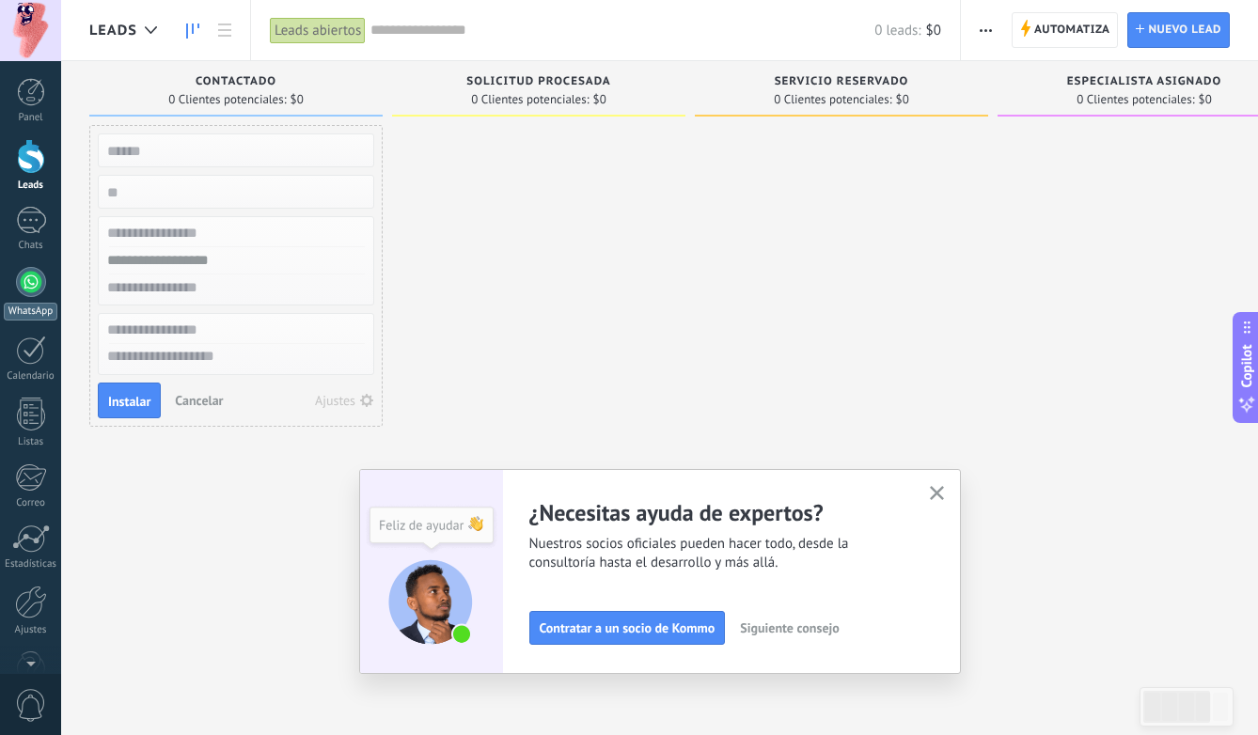
click at [28, 293] on div at bounding box center [31, 282] width 30 height 30
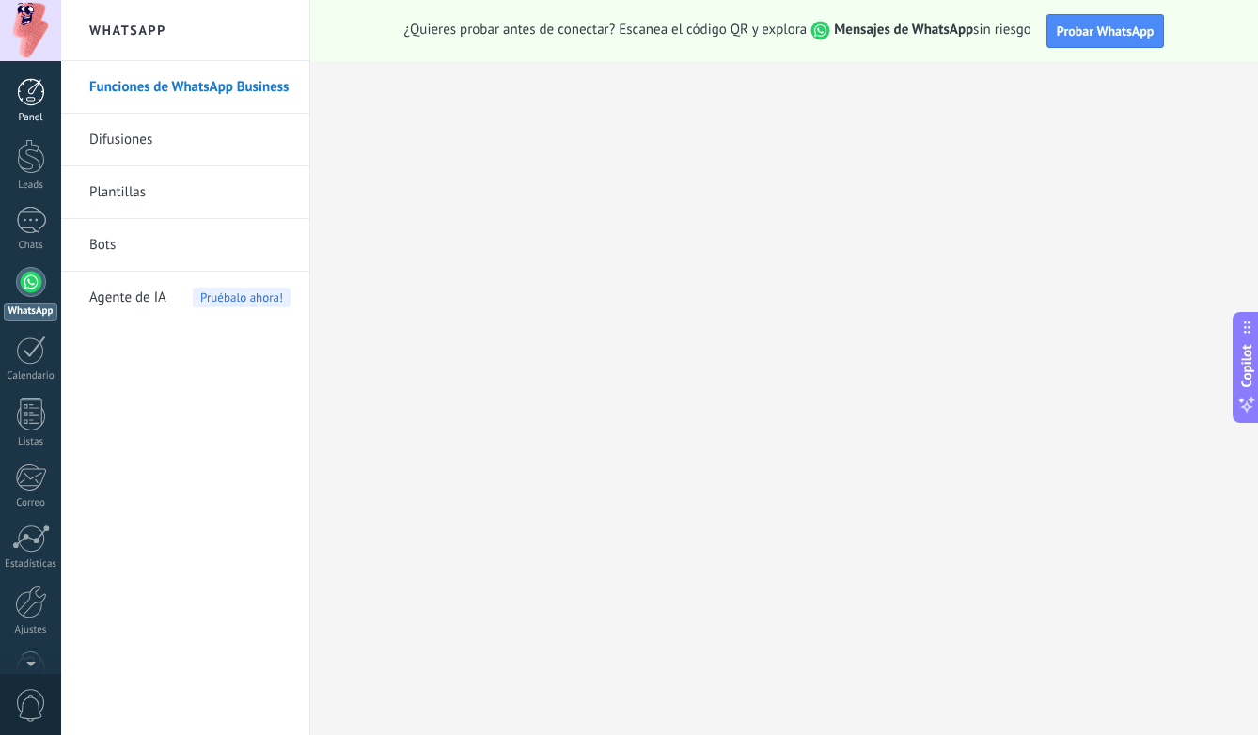
click at [34, 105] on div at bounding box center [31, 92] width 28 height 28
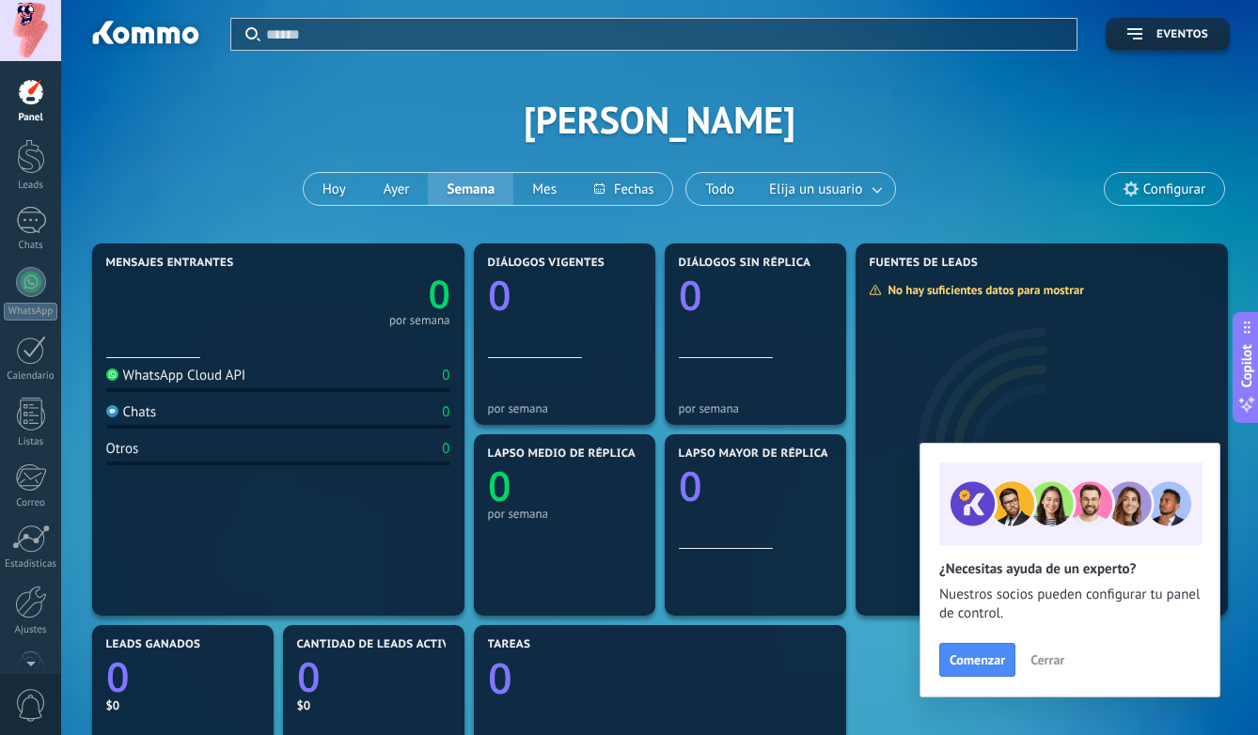
click at [221, 379] on div "WhatsApp Cloud API" at bounding box center [176, 376] width 140 height 18
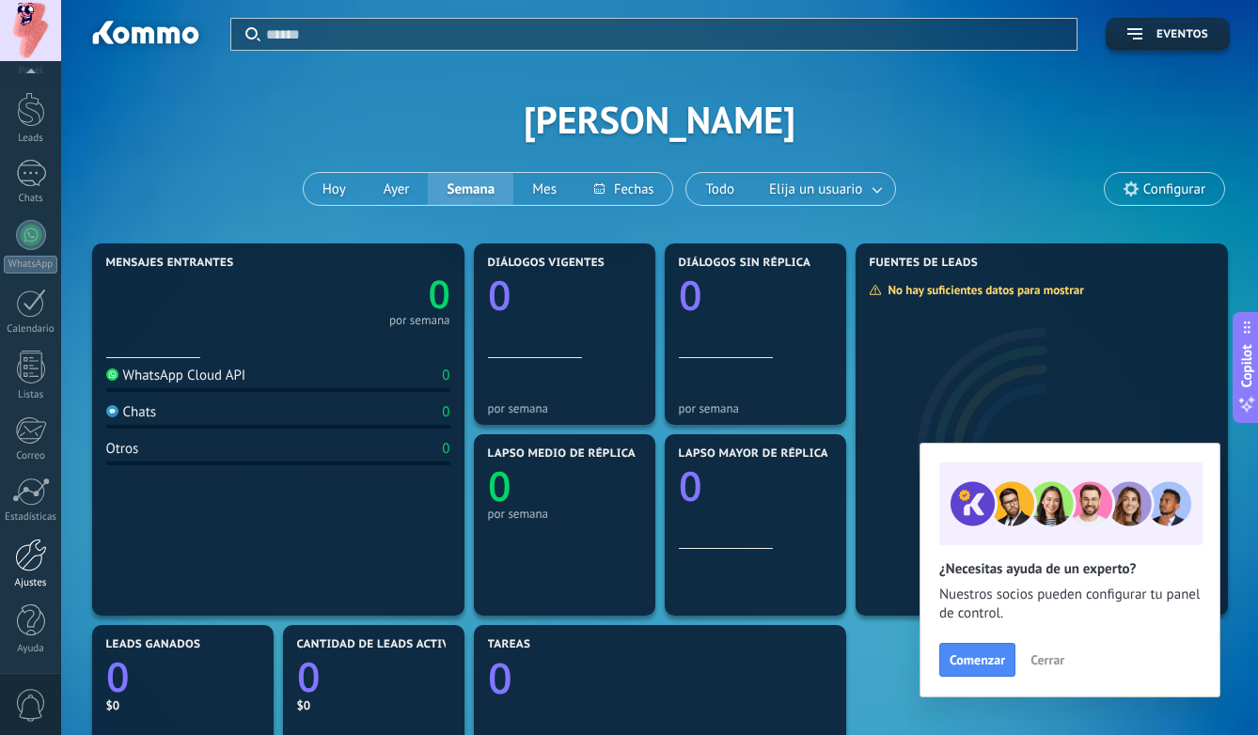
scroll to position [47, 0]
click at [23, 651] on div "Ayuda" at bounding box center [31, 649] width 55 height 12
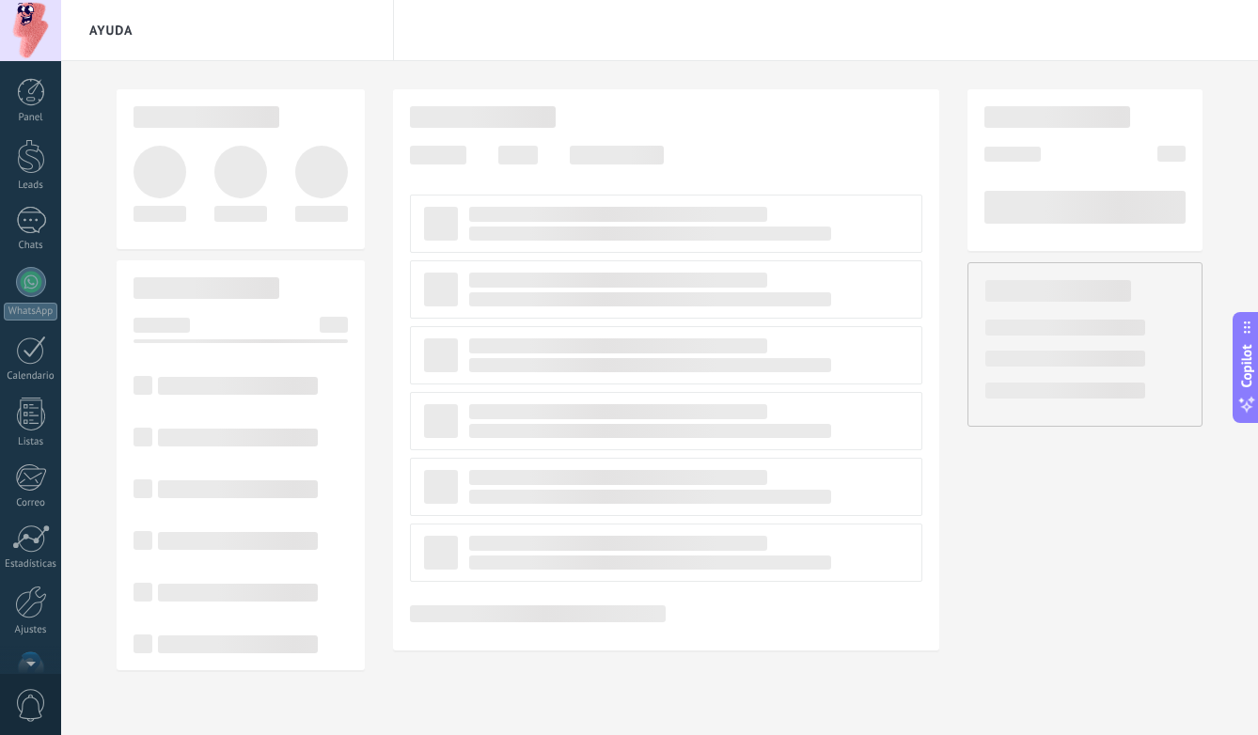
scroll to position [47, 0]
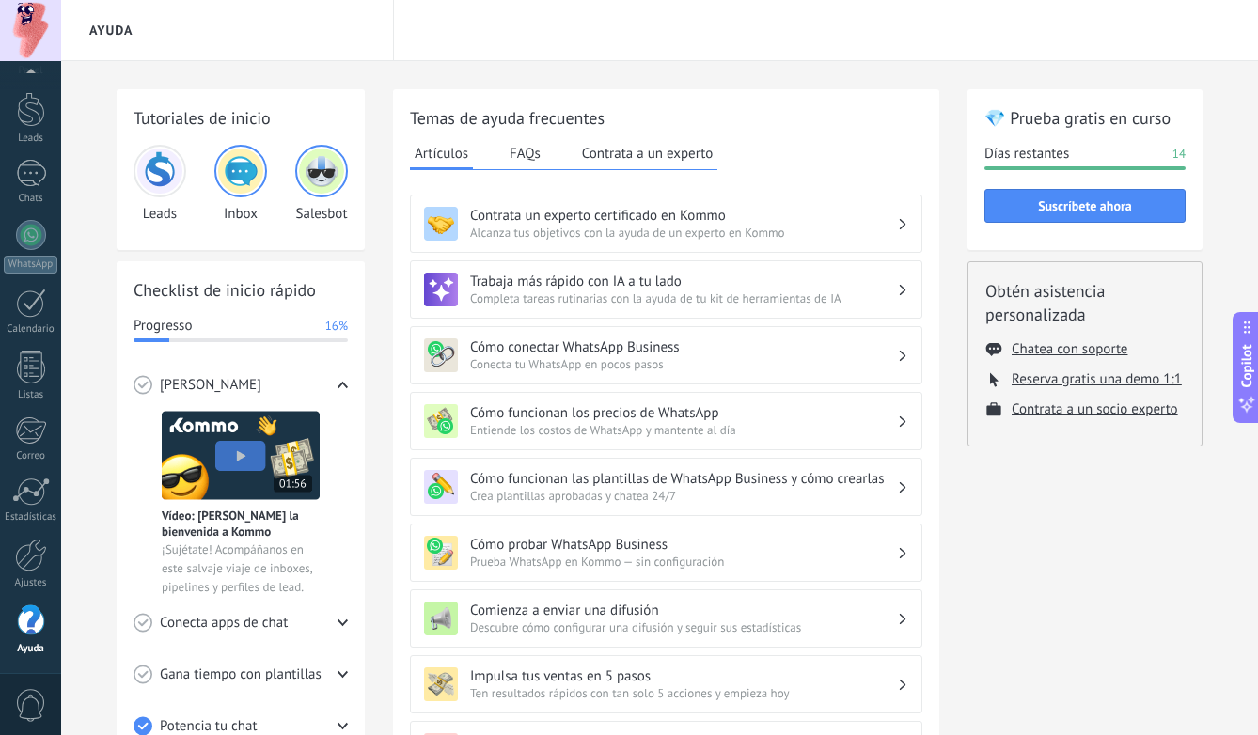
click at [792, 352] on h3 "Cómo conectar WhatsApp Business" at bounding box center [683, 347] width 427 height 18
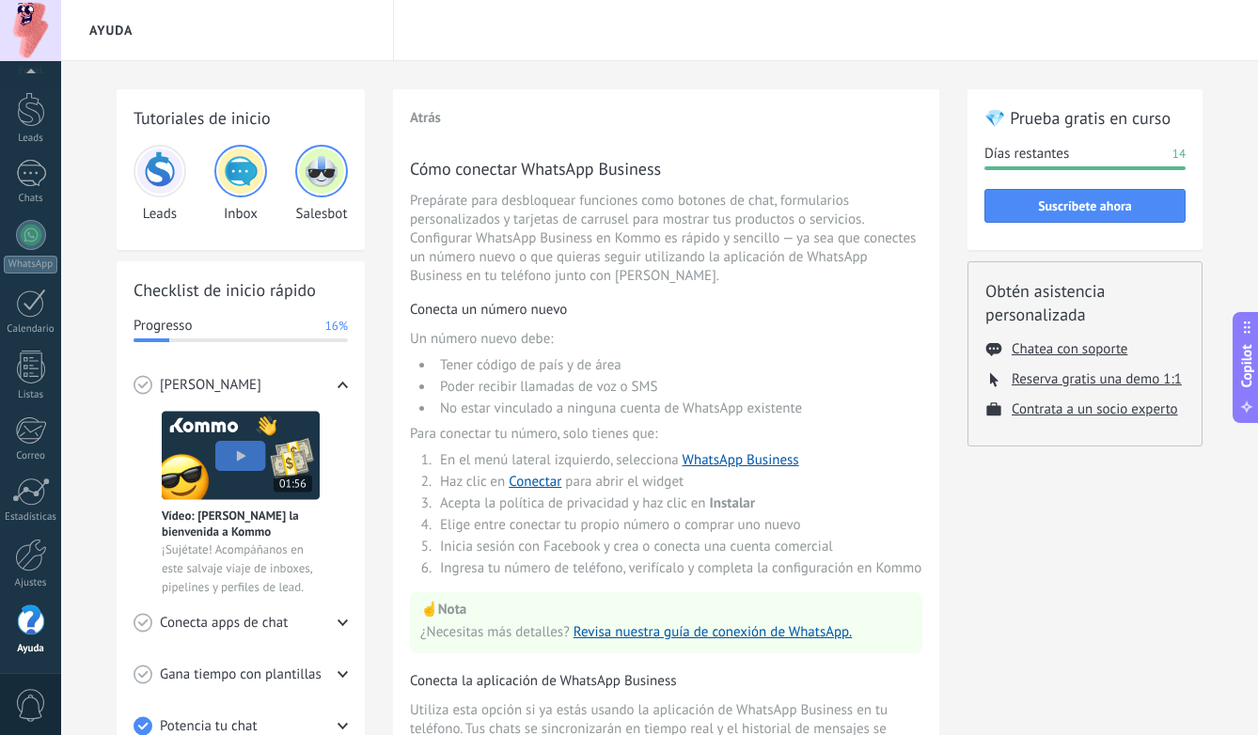
scroll to position [0, 0]
click at [1052, 384] on button "Reserva gratis una demo 1:1" at bounding box center [1097, 379] width 170 height 18
